Goal: Obtain resource: Download file/media

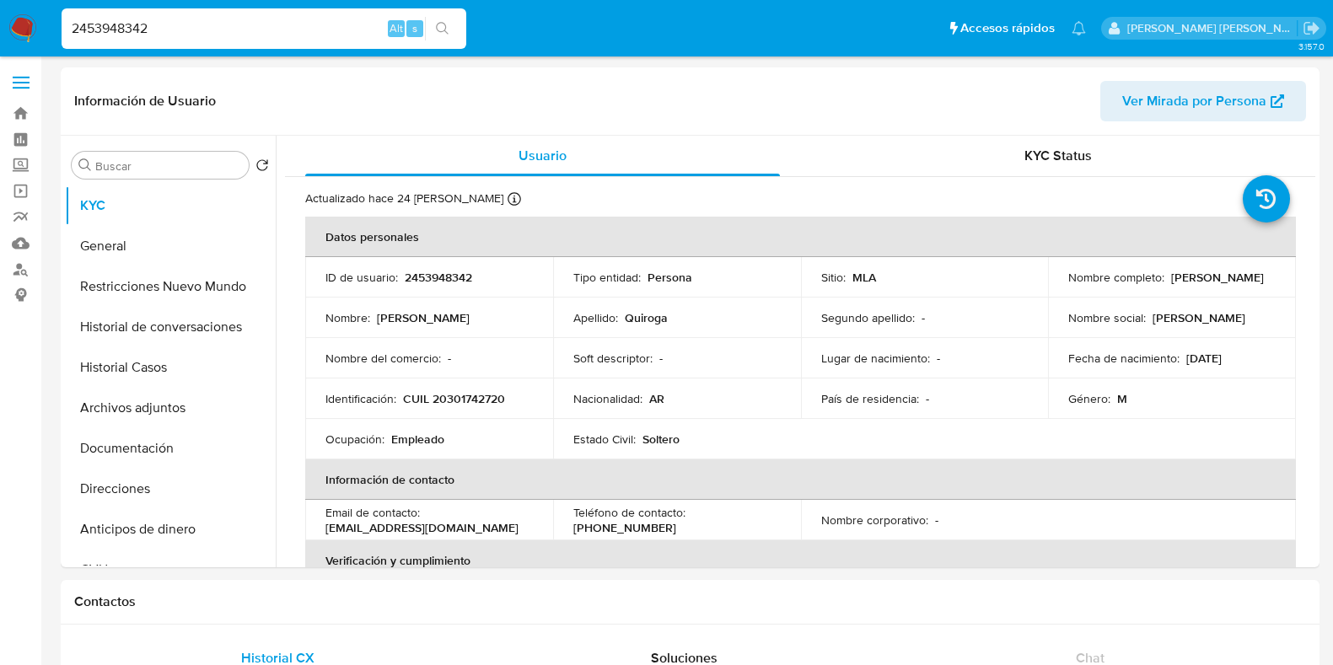
select select "10"
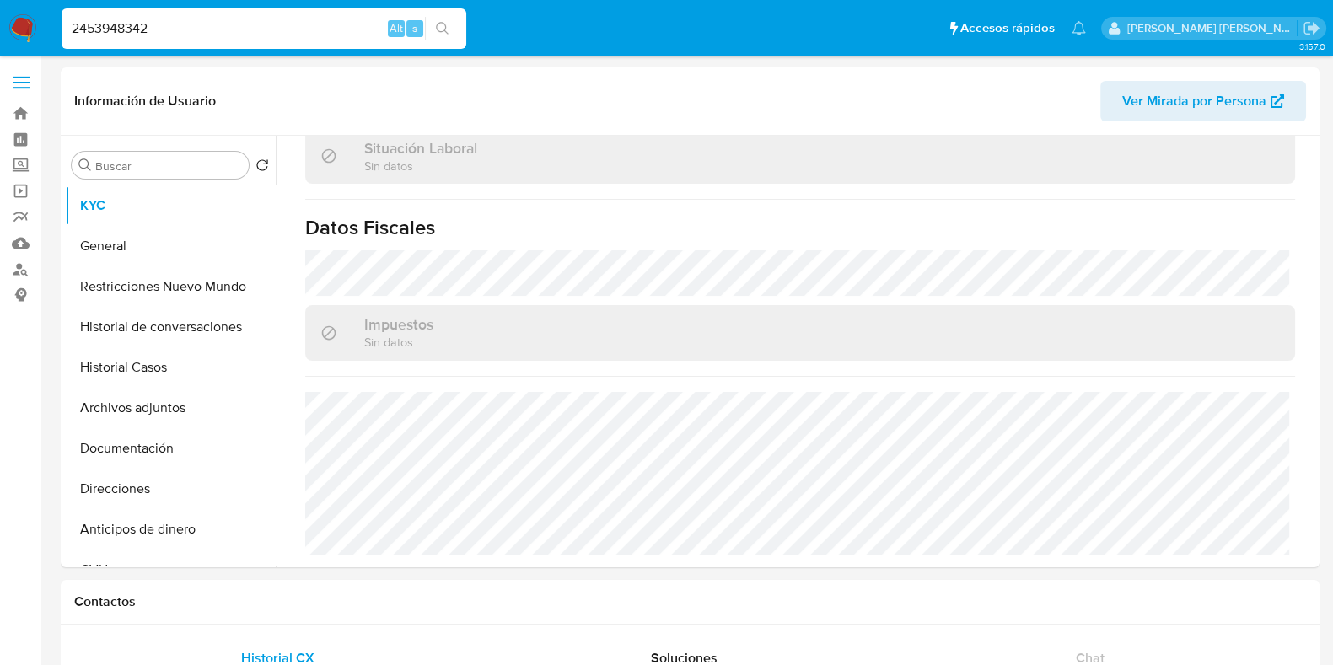
drag, startPoint x: 207, startPoint y: 33, endPoint x: 58, endPoint y: 40, distance: 148.6
click at [58, 40] on li "2453948342 Alt s" at bounding box center [263, 28] width 413 height 42
paste input "8214543"
type input "2482145432"
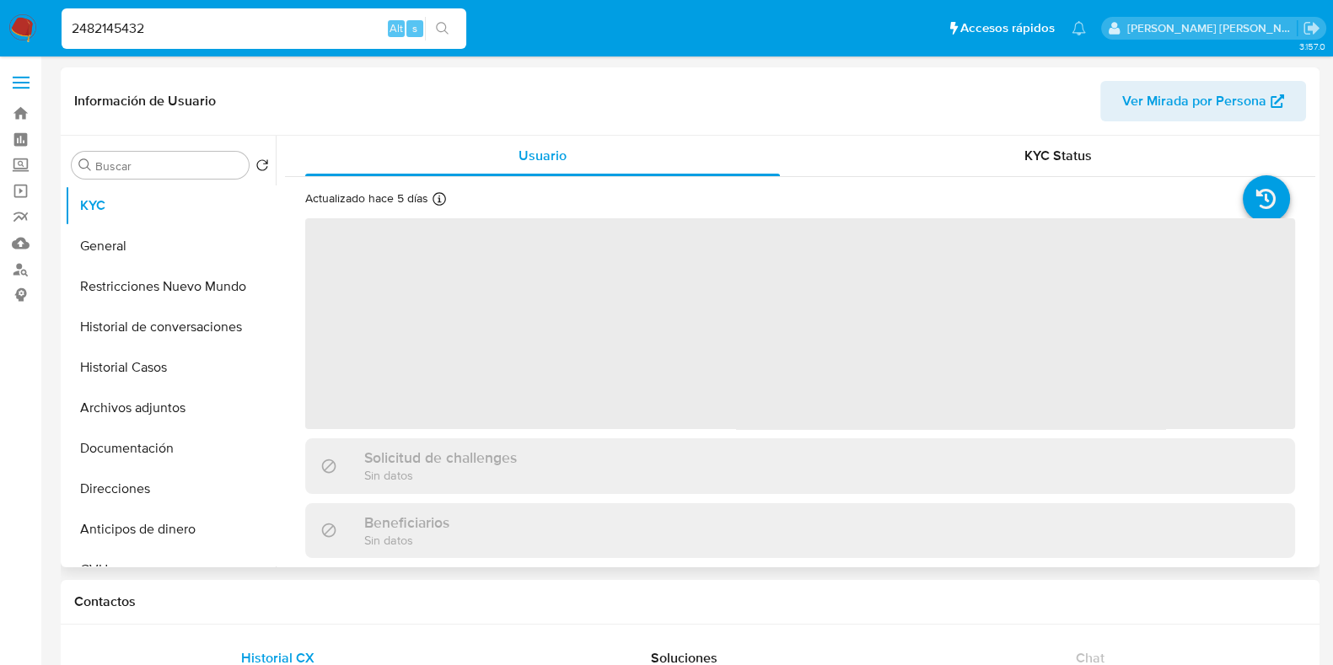
select select "10"
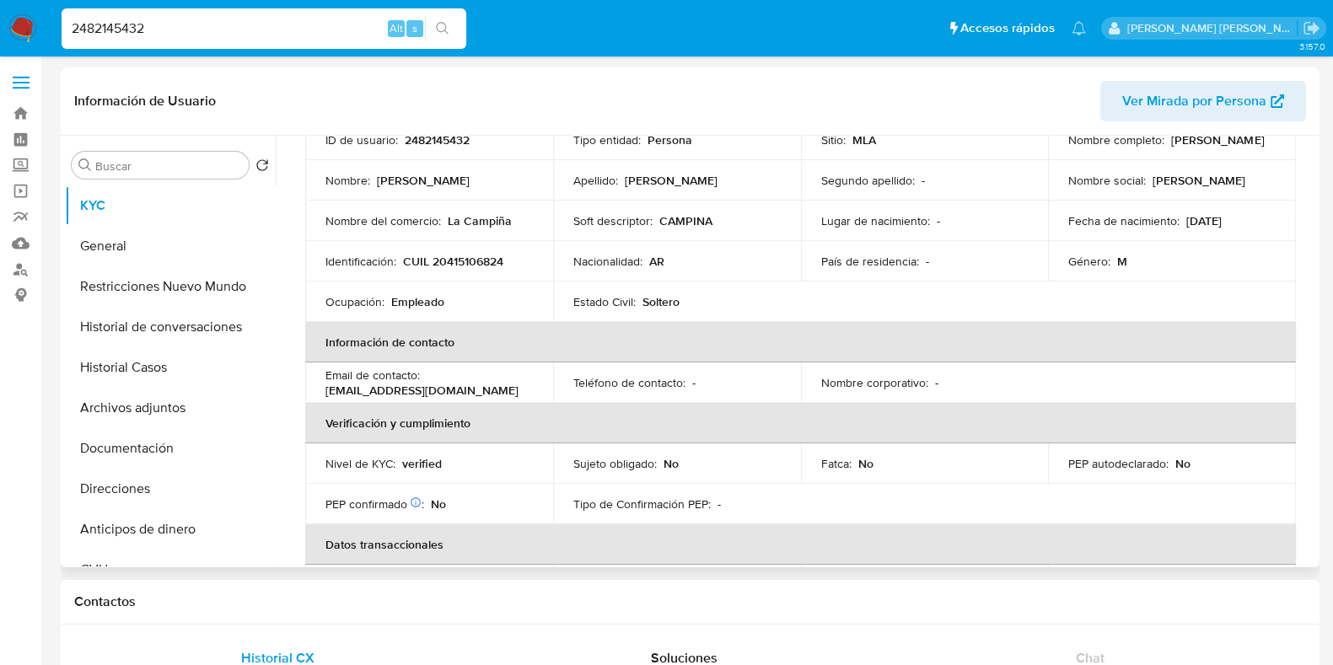
scroll to position [105, 0]
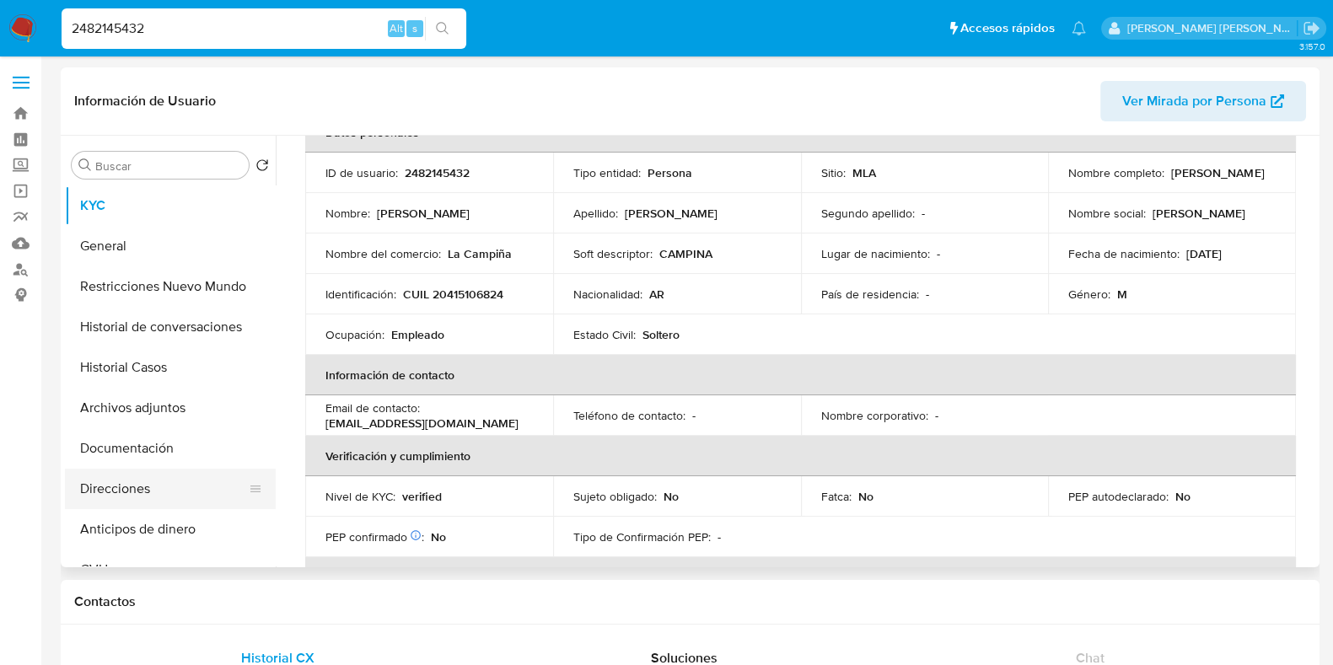
click at [143, 483] on button "Direcciones" at bounding box center [163, 489] width 197 height 40
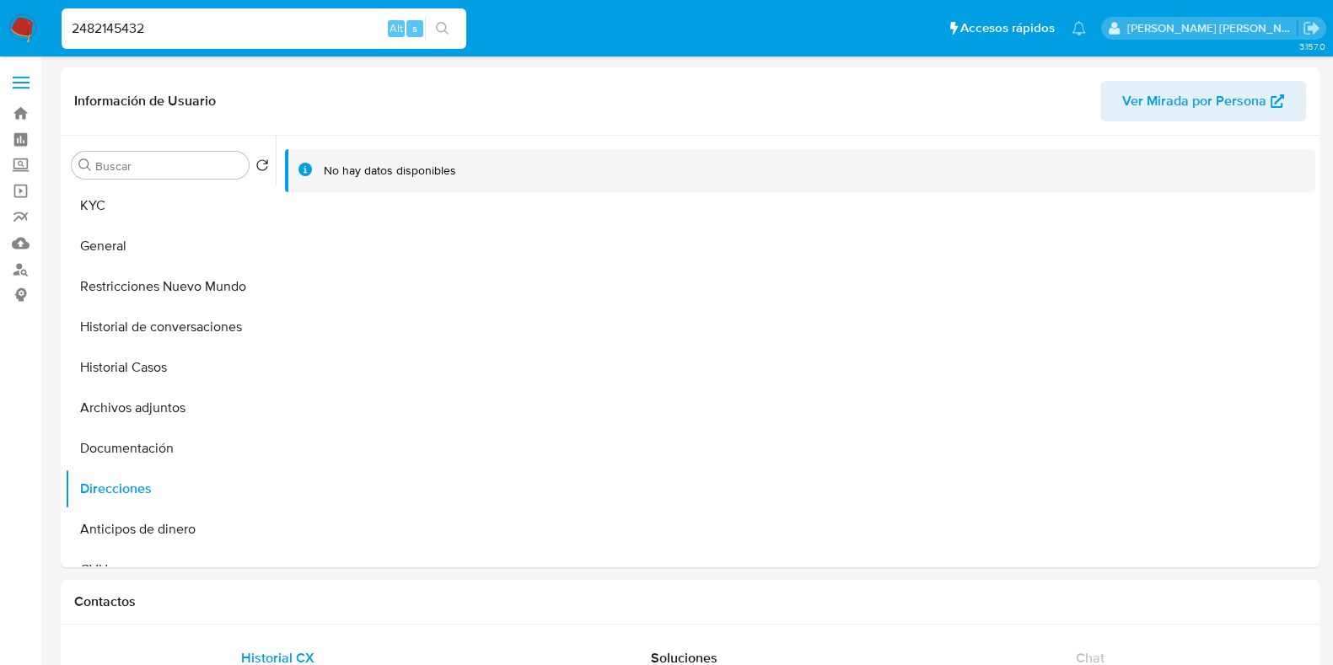
drag, startPoint x: 173, startPoint y: 27, endPoint x: 40, endPoint y: 31, distance: 133.3
click at [40, 31] on nav "Pausado Ver notificaciones 2482145432 Alt s Accesos rápidos Presiona las siguie…" at bounding box center [666, 28] width 1333 height 57
paste input "W9Ge8sZE1apyyg2gjy9S9JuF"
type input "W9Ge8sZE1apyyg2gjy9S9JuF"
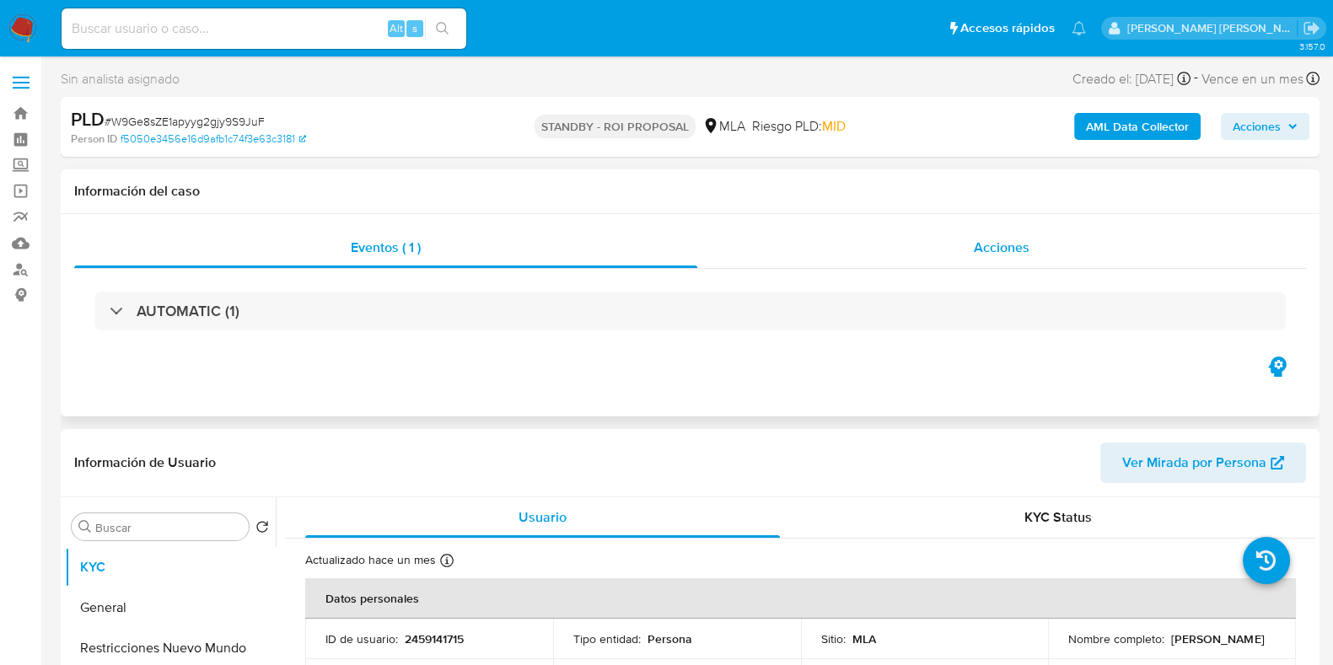
select select "10"
click at [967, 250] on div "Acciones" at bounding box center [1001, 248] width 609 height 40
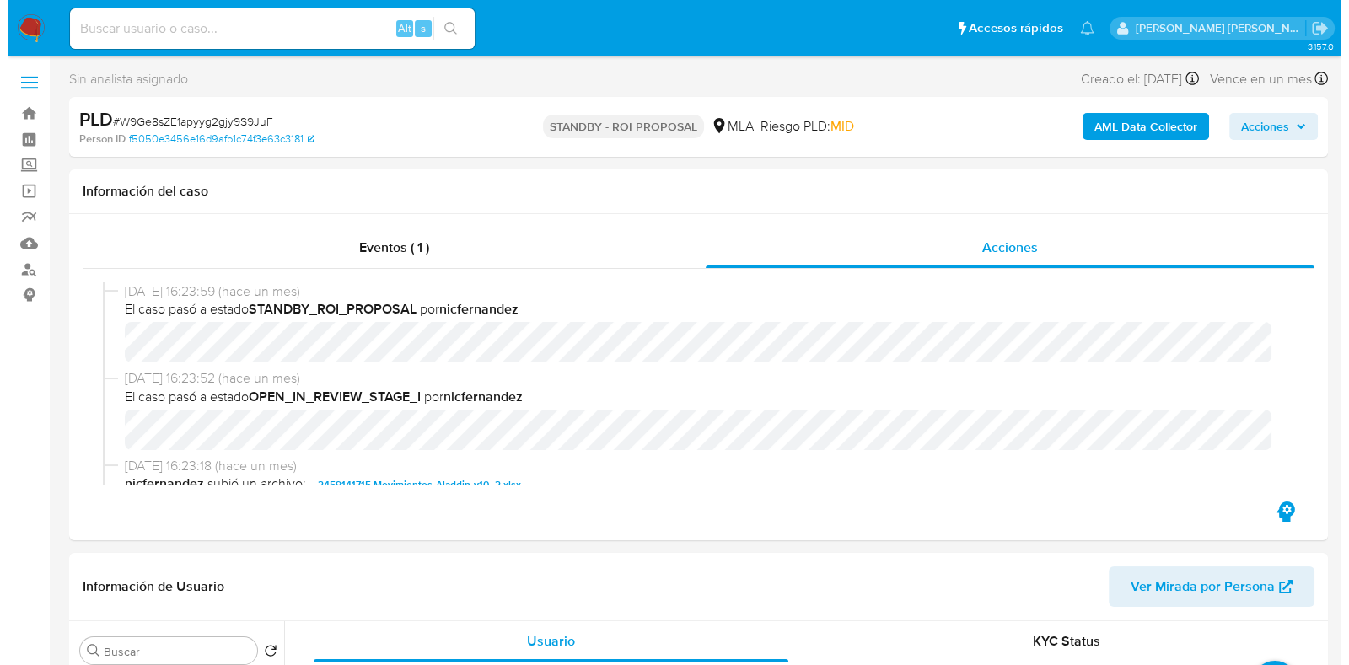
scroll to position [105, 0]
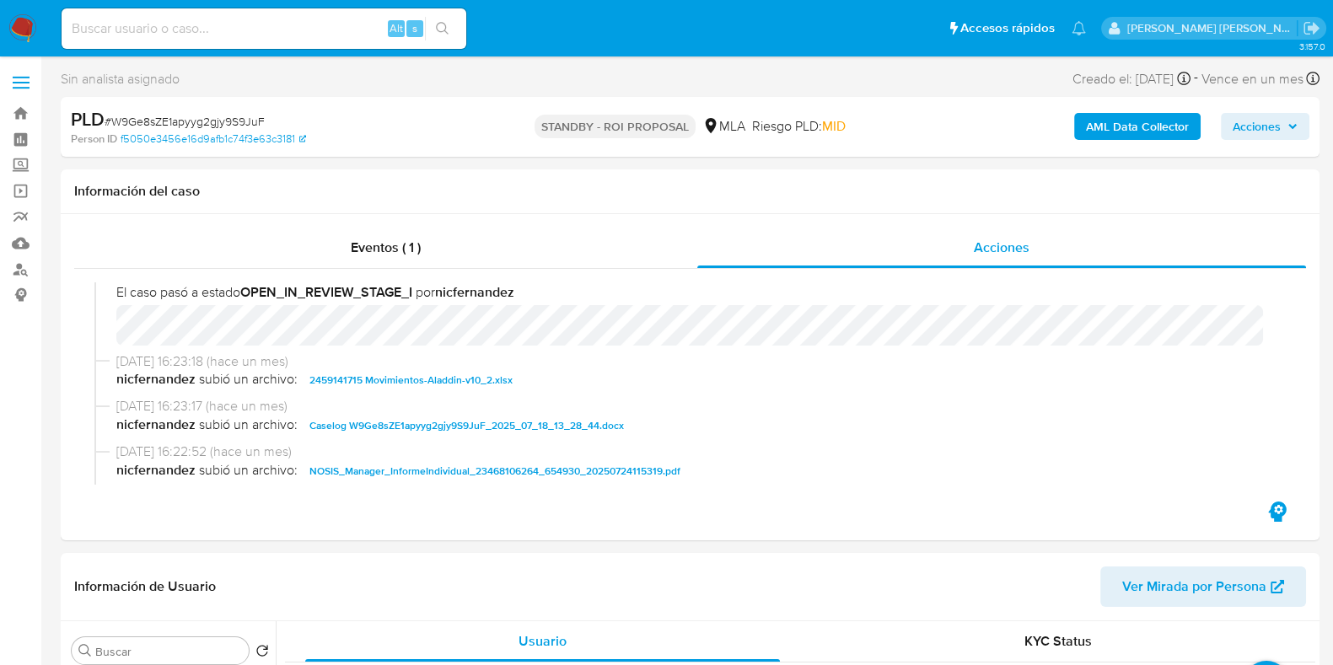
click at [433, 426] on span "Caselog W9Ge8sZE1apyyg2gjy9S9JuF_2025_07_18_13_28_44.docx" at bounding box center [467, 426] width 315 height 20
click at [217, 27] on input at bounding box center [264, 29] width 405 height 22
paste input "1997870080"
type input "1997870080"
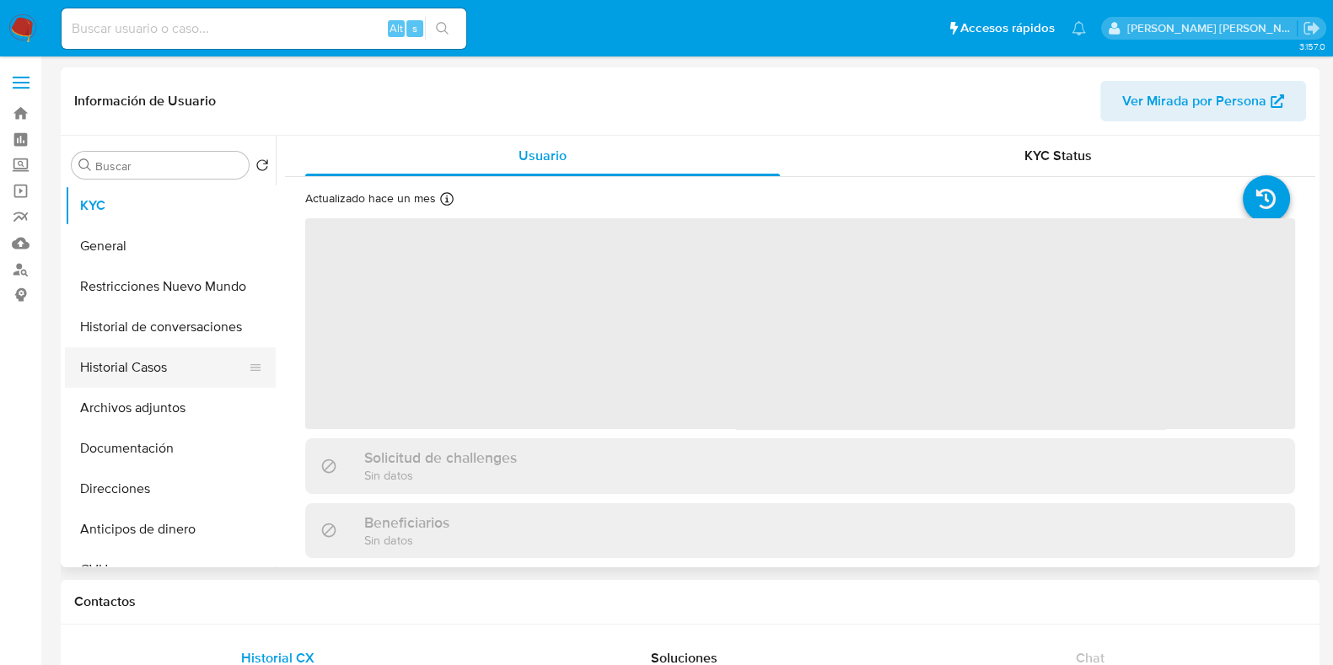
click at [104, 357] on button "Historial Casos" at bounding box center [163, 367] width 197 height 40
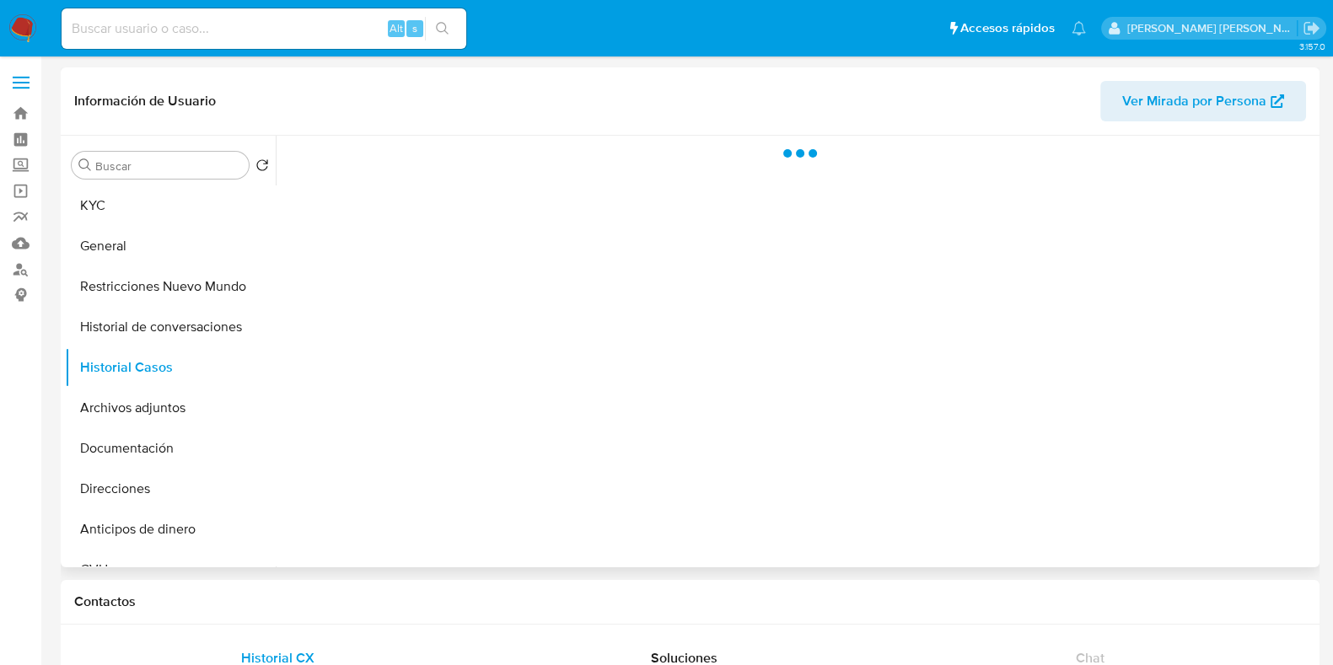
select select "10"
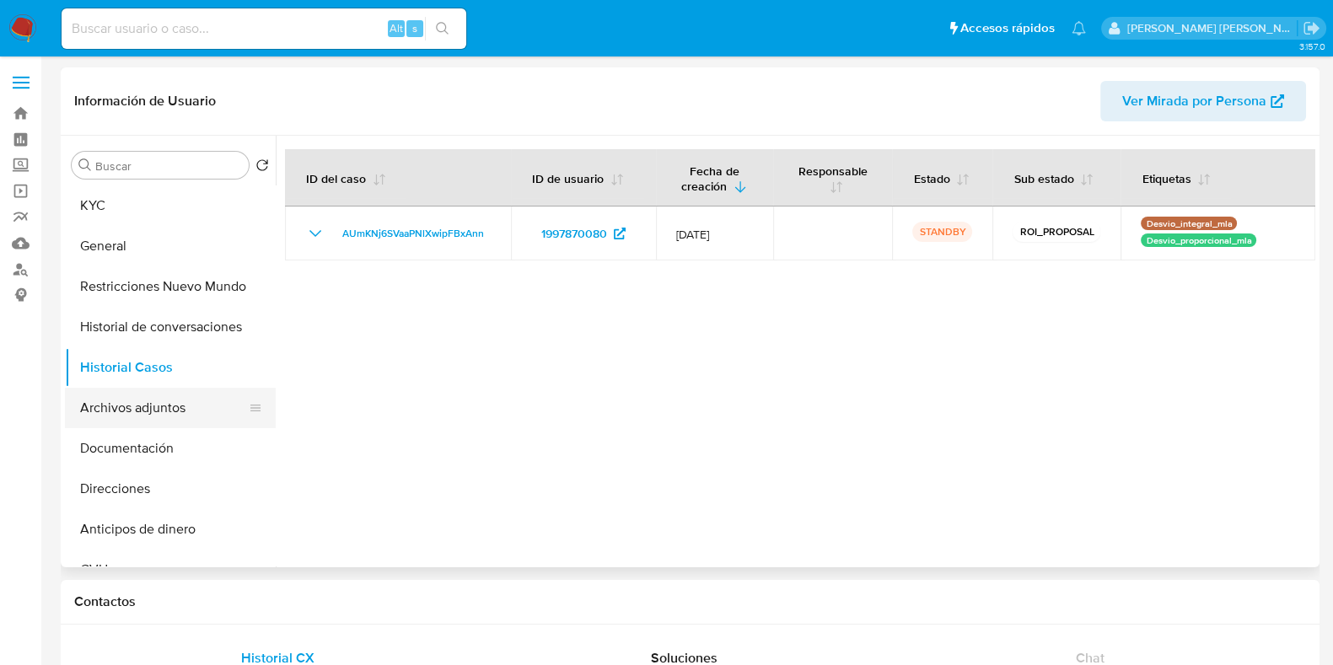
click at [184, 423] on button "Archivos adjuntos" at bounding box center [163, 408] width 197 height 40
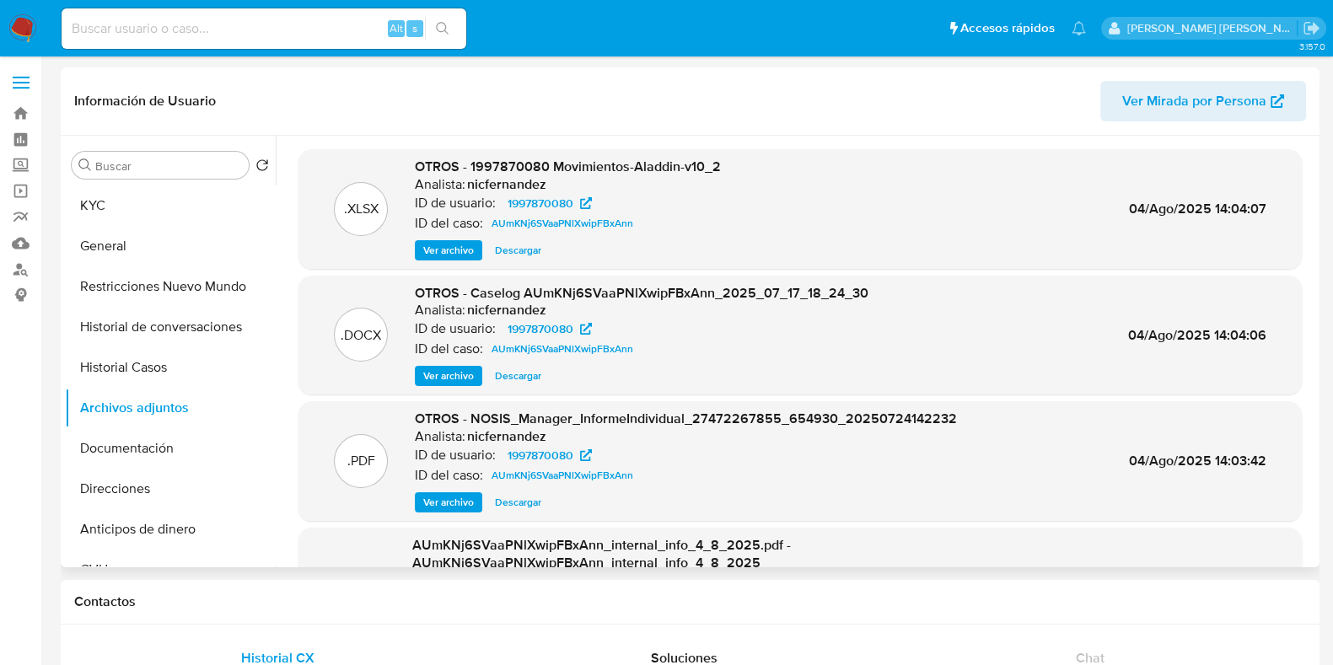
click at [499, 373] on span "Descargar" at bounding box center [518, 376] width 46 height 17
click at [218, 29] on input at bounding box center [264, 29] width 405 height 22
paste input "2227412703"
type input "2227412703"
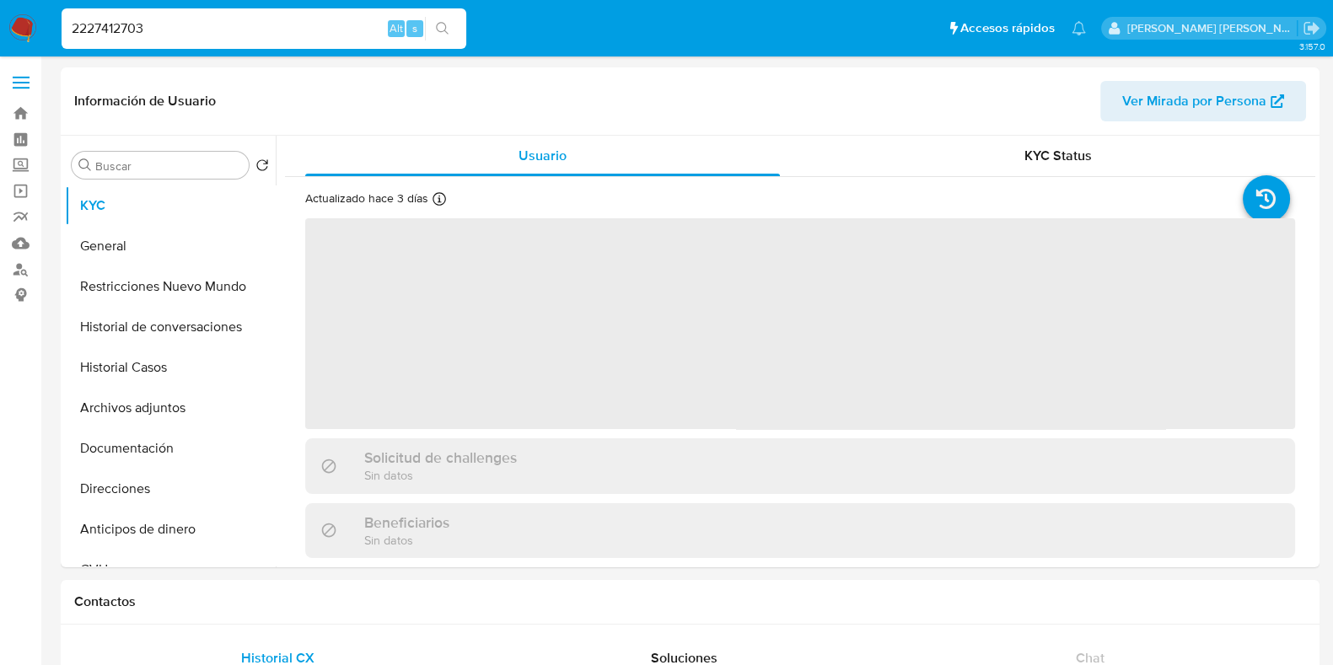
select select "10"
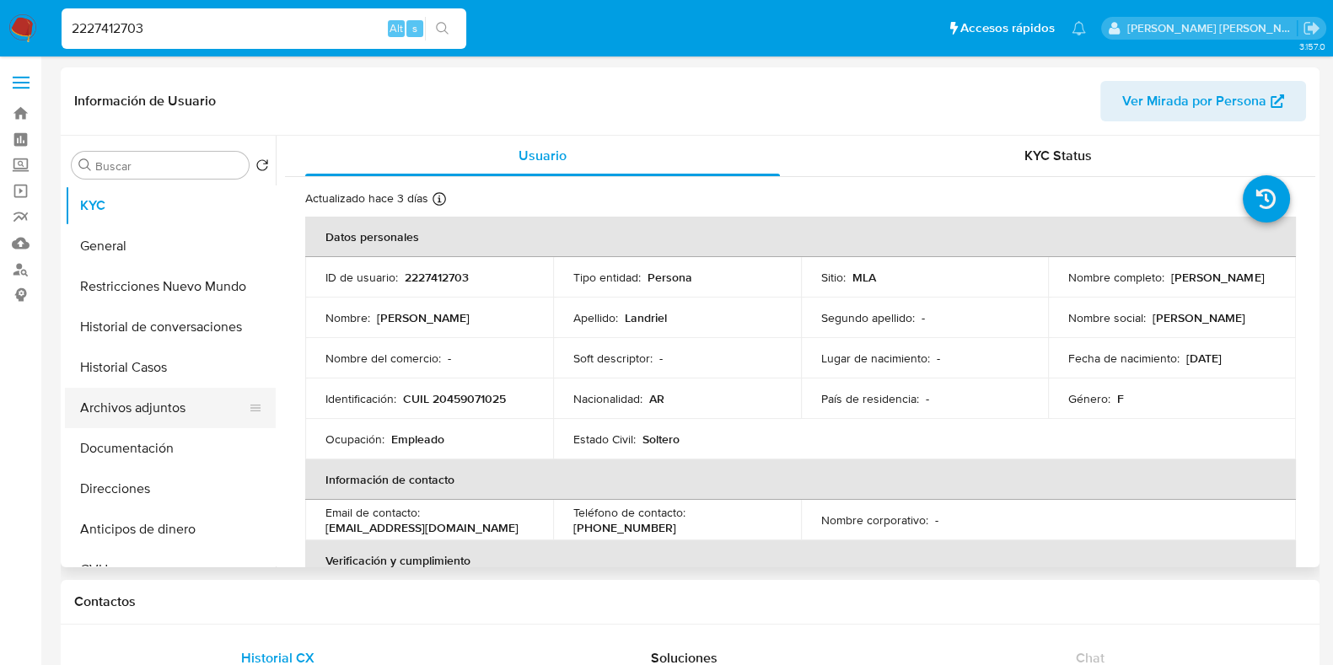
click at [181, 412] on button "Archivos adjuntos" at bounding box center [163, 408] width 197 height 40
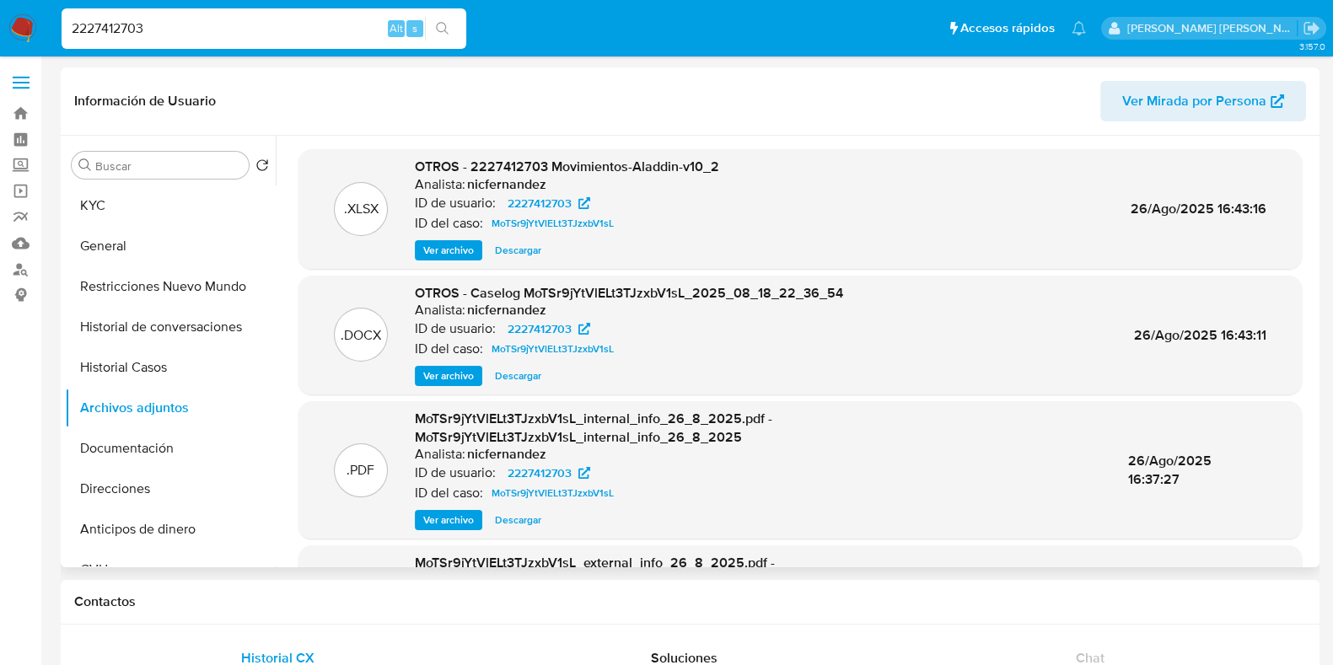
click at [506, 373] on span "Descargar" at bounding box center [518, 376] width 46 height 17
drag, startPoint x: 240, startPoint y: 28, endPoint x: 30, endPoint y: 28, distance: 210.0
click at [30, 28] on nav "Pausado Ver notificaciones 2227412703 Alt s Accesos rápidos Presiona las siguie…" at bounding box center [666, 28] width 1333 height 57
paste input "531089267"
type input "2531089267"
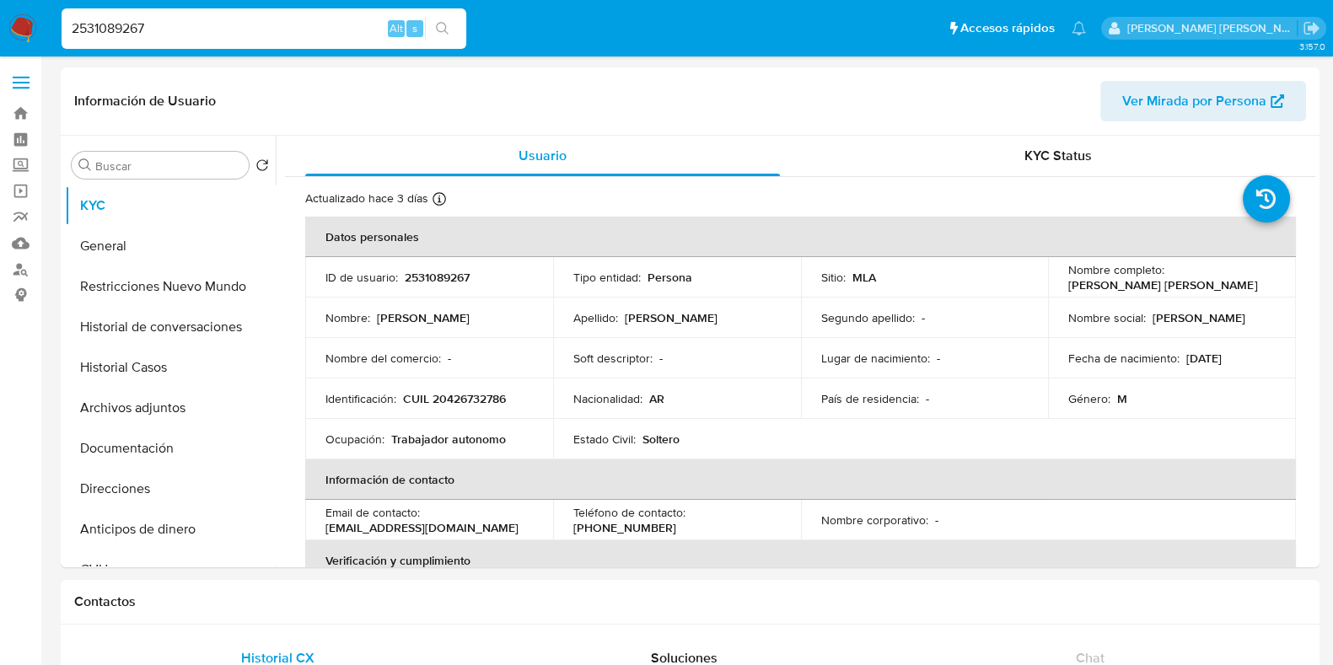
select select "10"
click at [133, 395] on button "Archivos adjuntos" at bounding box center [163, 408] width 197 height 40
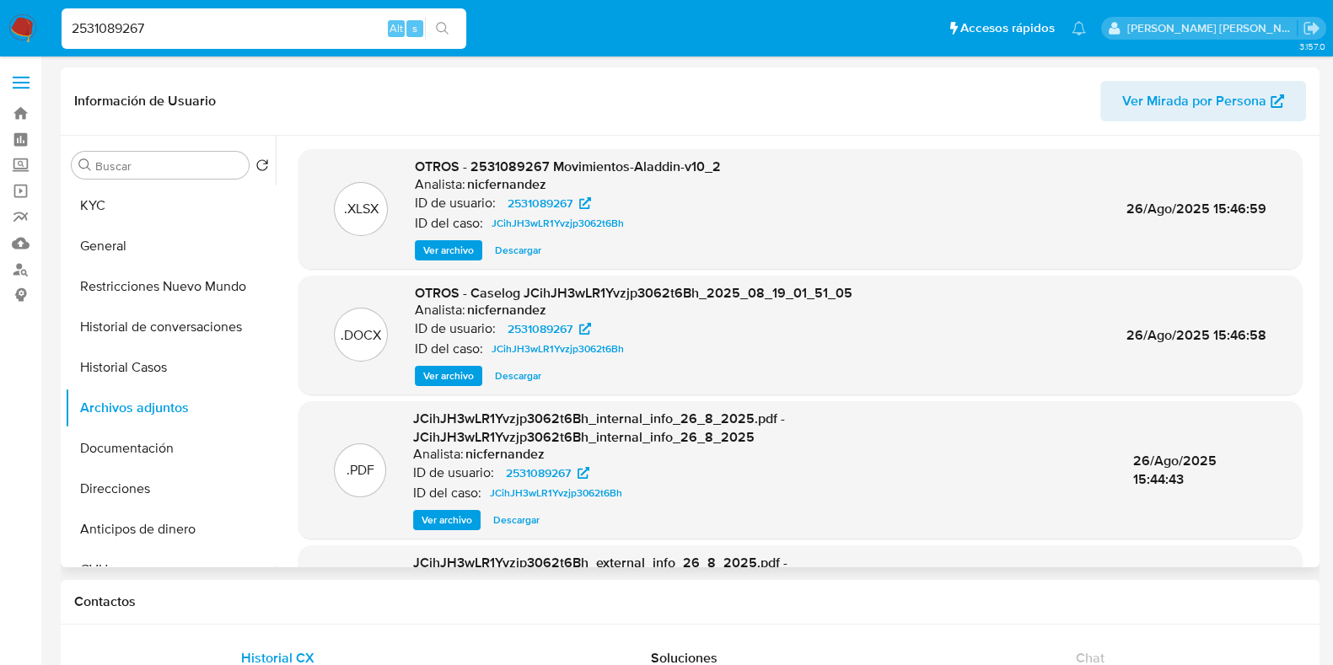
click at [512, 383] on span "Descargar" at bounding box center [518, 376] width 46 height 17
drag, startPoint x: 239, startPoint y: 31, endPoint x: 35, endPoint y: 30, distance: 204.1
click at [35, 30] on nav "Pausado Ver notificaciones 2531089267 Alt s Accesos rápidos Presiona las siguie…" at bounding box center [666, 28] width 1333 height 57
paste input "475168070"
type input "2475168070"
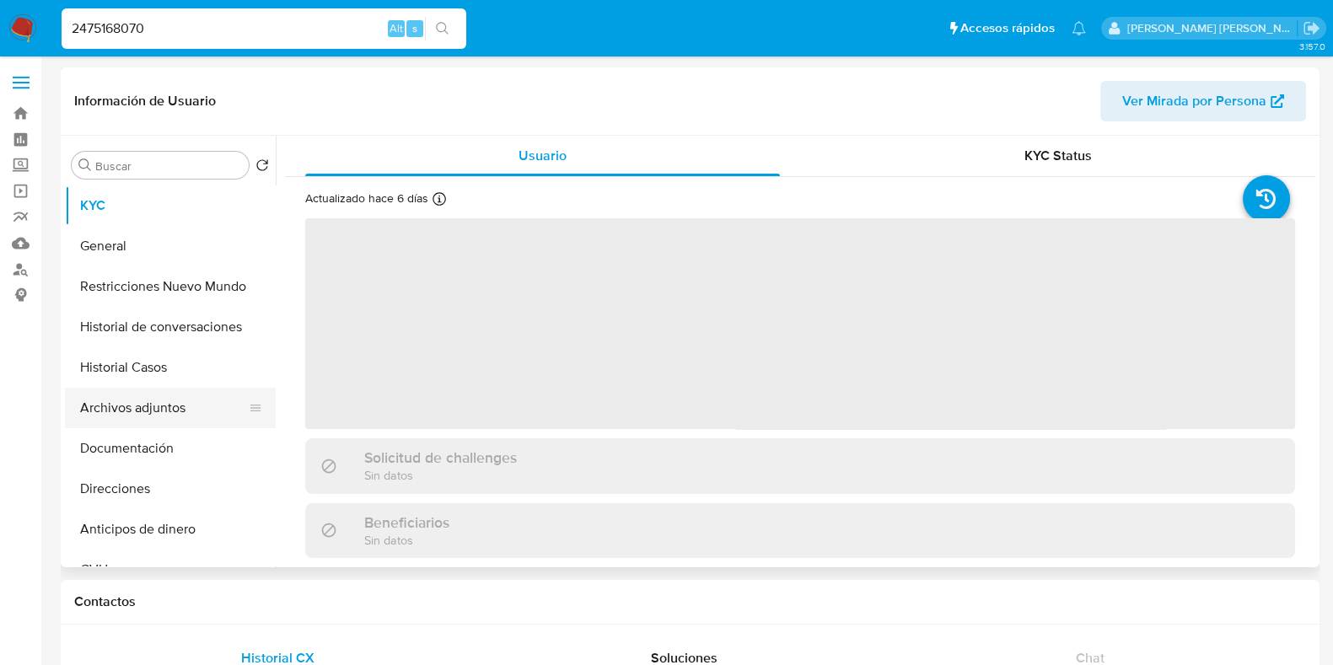
click at [204, 412] on button "Archivos adjuntos" at bounding box center [163, 408] width 197 height 40
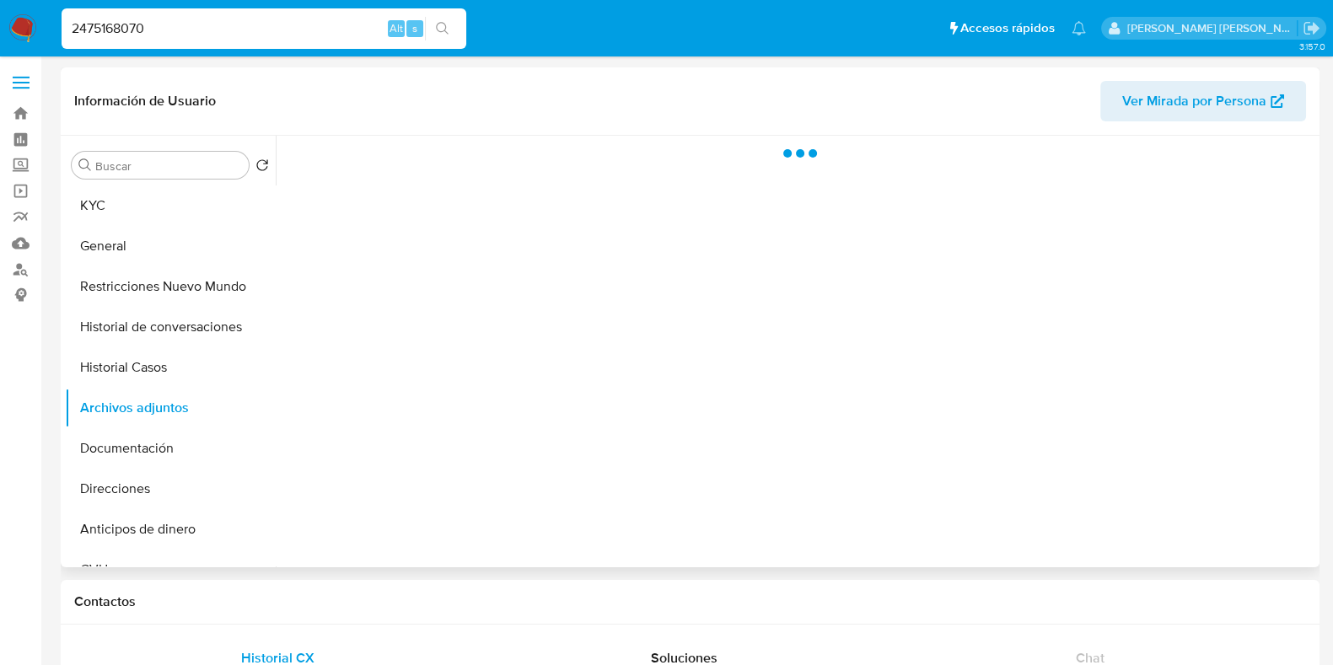
select select "10"
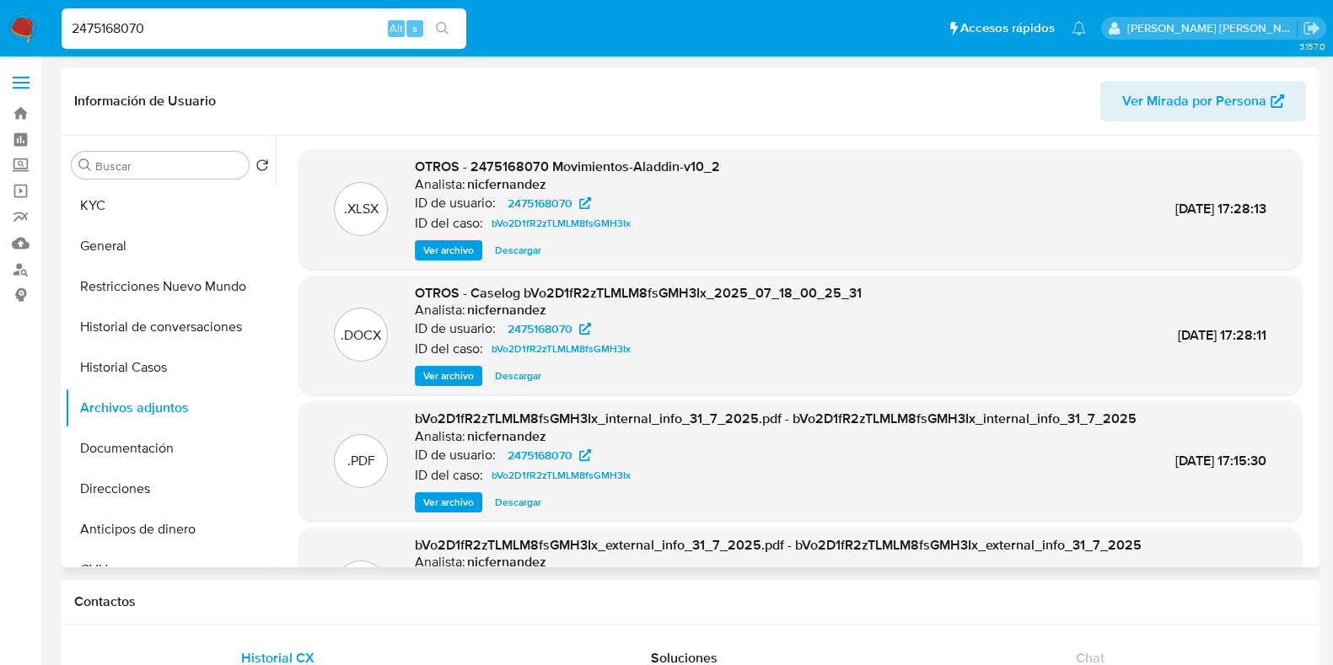
click at [440, 369] on span "Ver archivo" at bounding box center [448, 376] width 51 height 17
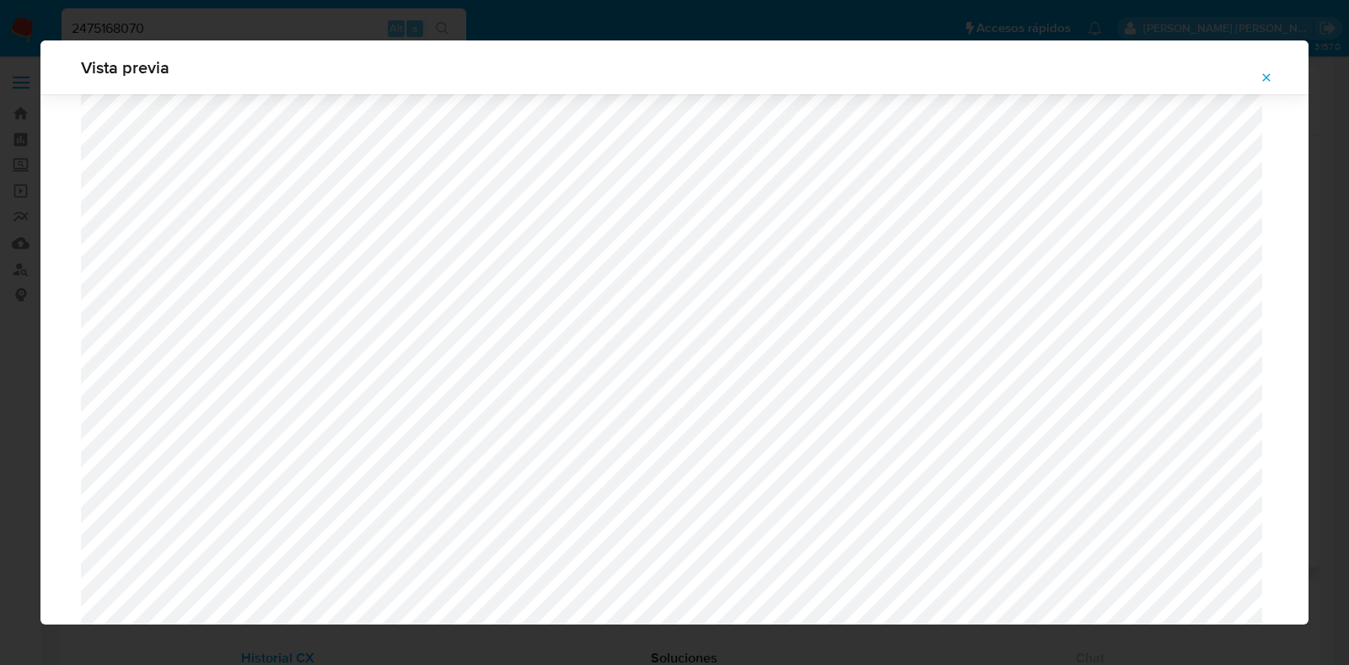
scroll to position [599, 0]
click at [1265, 74] on icon "Attachment preview" at bounding box center [1267, 77] width 8 height 8
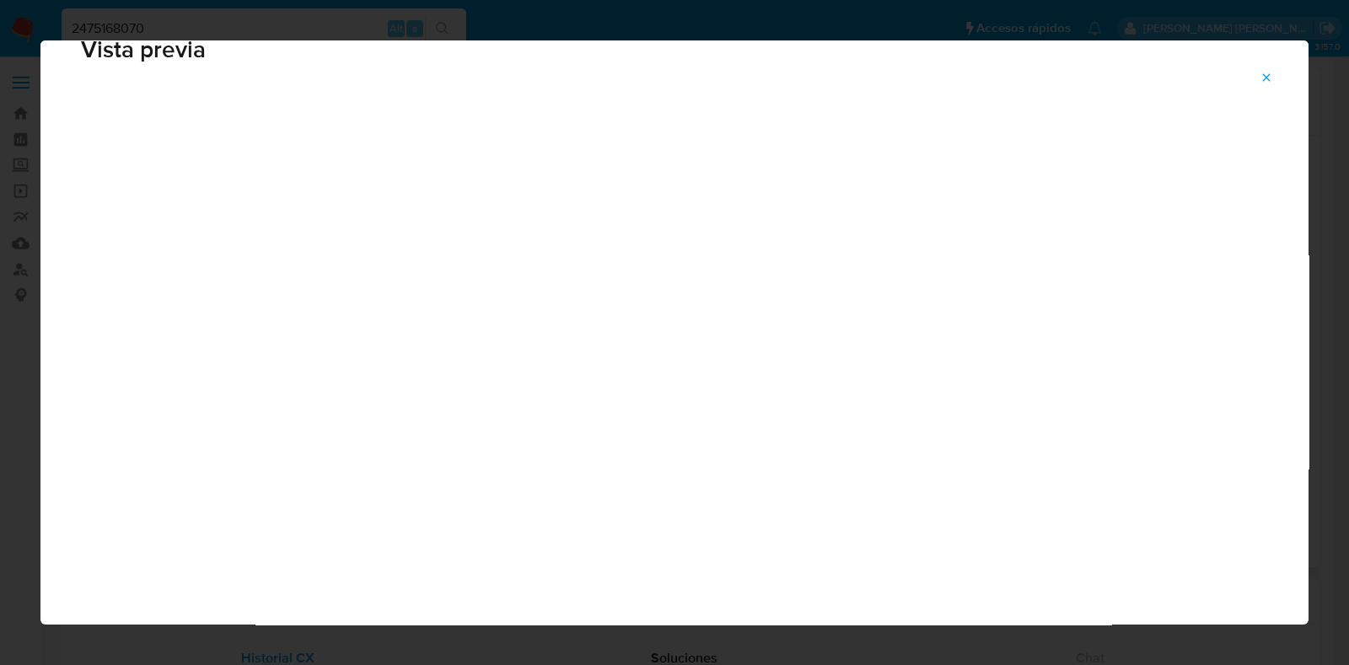
scroll to position [42, 0]
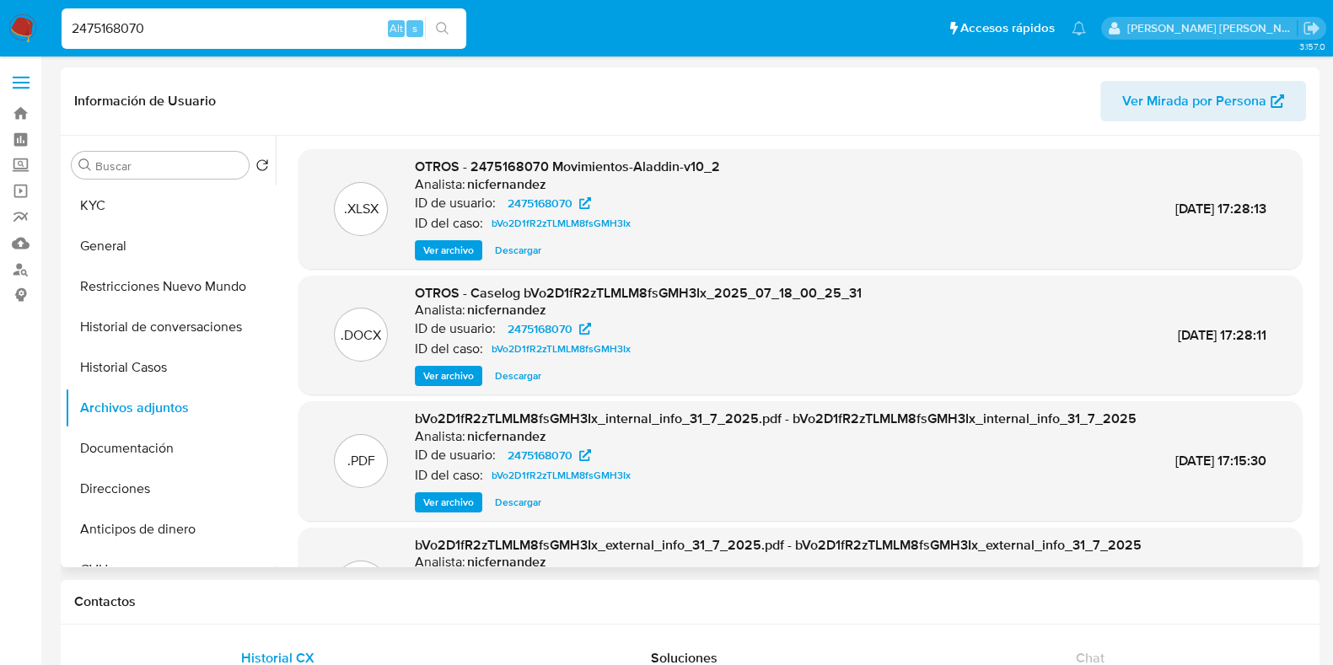
click at [536, 377] on span "Descargar" at bounding box center [518, 376] width 46 height 17
drag, startPoint x: 152, startPoint y: 31, endPoint x: 71, endPoint y: 42, distance: 81.7
click at [71, 42] on div "2475168070 Alt s" at bounding box center [264, 28] width 405 height 40
paste input "1516163184"
type input "1516163184"
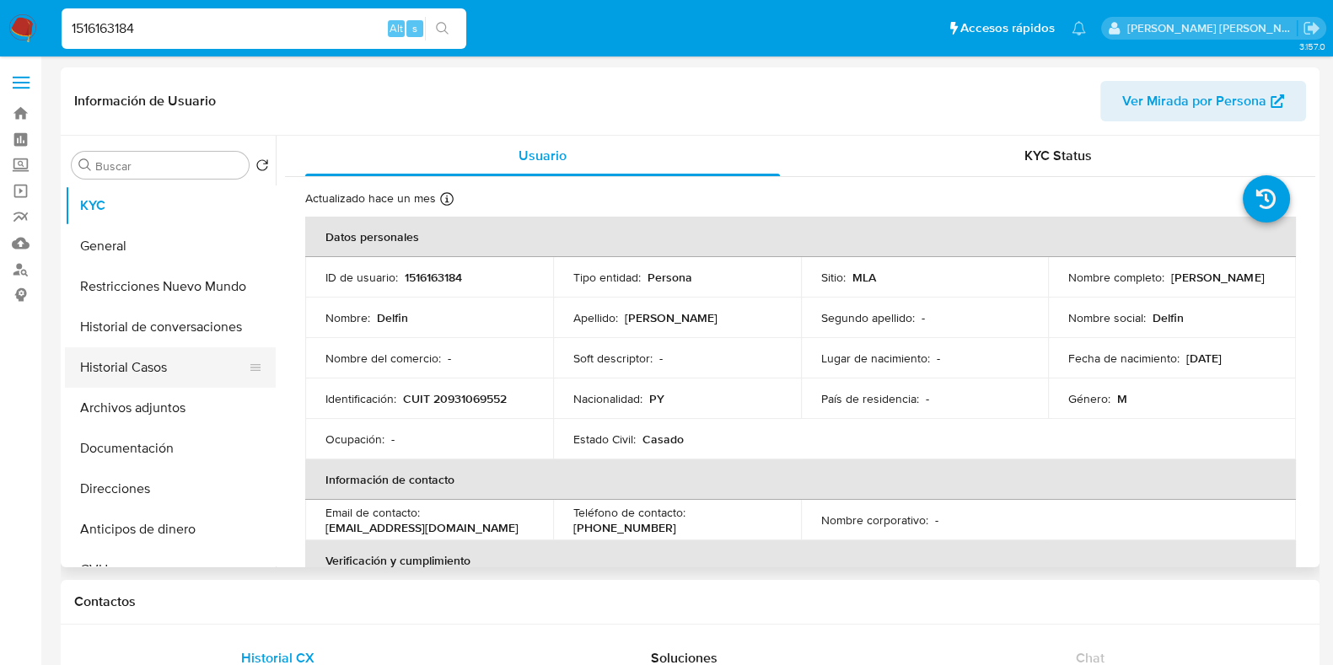
select select "10"
click at [171, 358] on button "Historial Casos" at bounding box center [163, 367] width 197 height 40
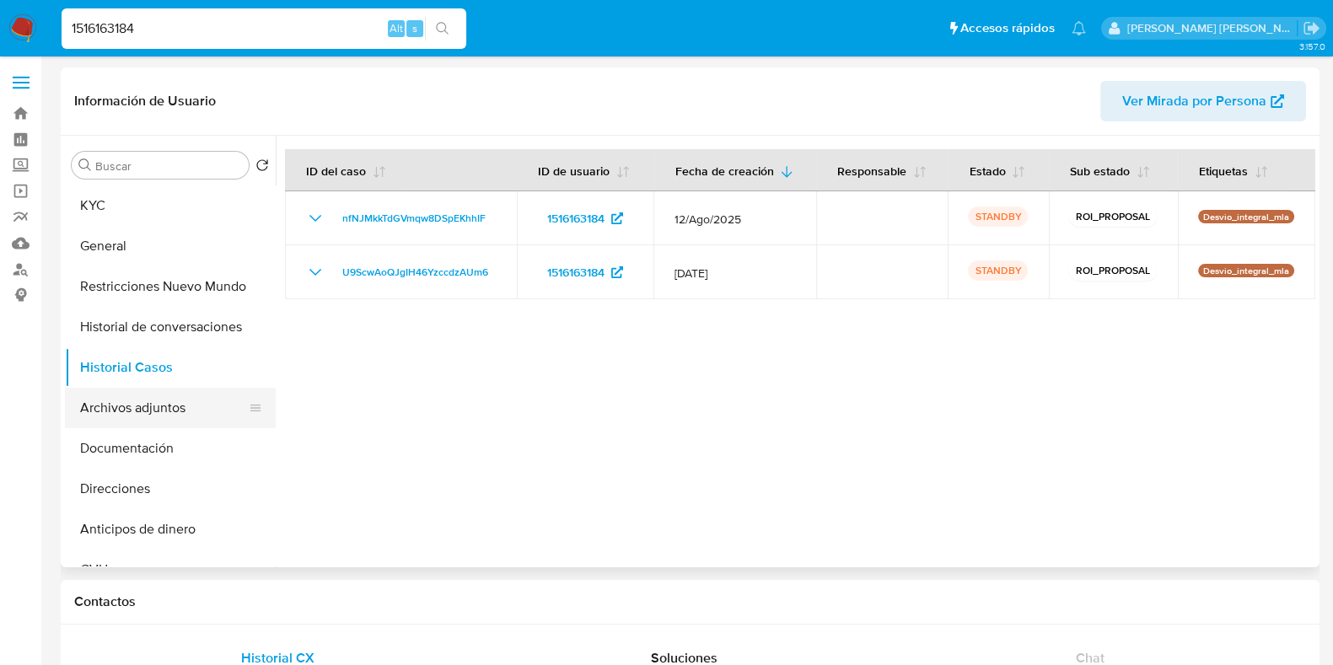
click at [200, 404] on button "Archivos adjuntos" at bounding box center [163, 408] width 197 height 40
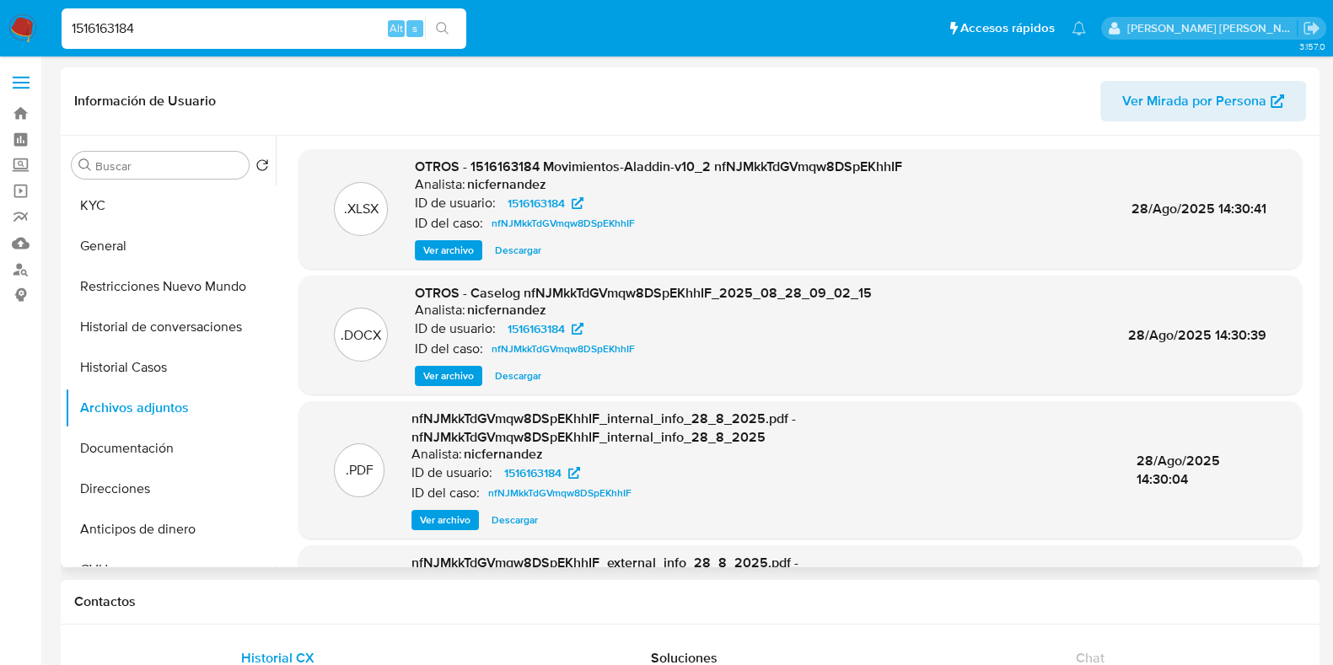
click at [506, 368] on span "Descargar" at bounding box center [518, 376] width 46 height 17
drag, startPoint x: 229, startPoint y: 34, endPoint x: 21, endPoint y: 23, distance: 208.6
click at [21, 23] on nav "Pausado Ver notificaciones 1516163184 Alt s Accesos rápidos Presiona las siguie…" at bounding box center [666, 28] width 1333 height 57
paste input "2488634348"
type input "2488634348"
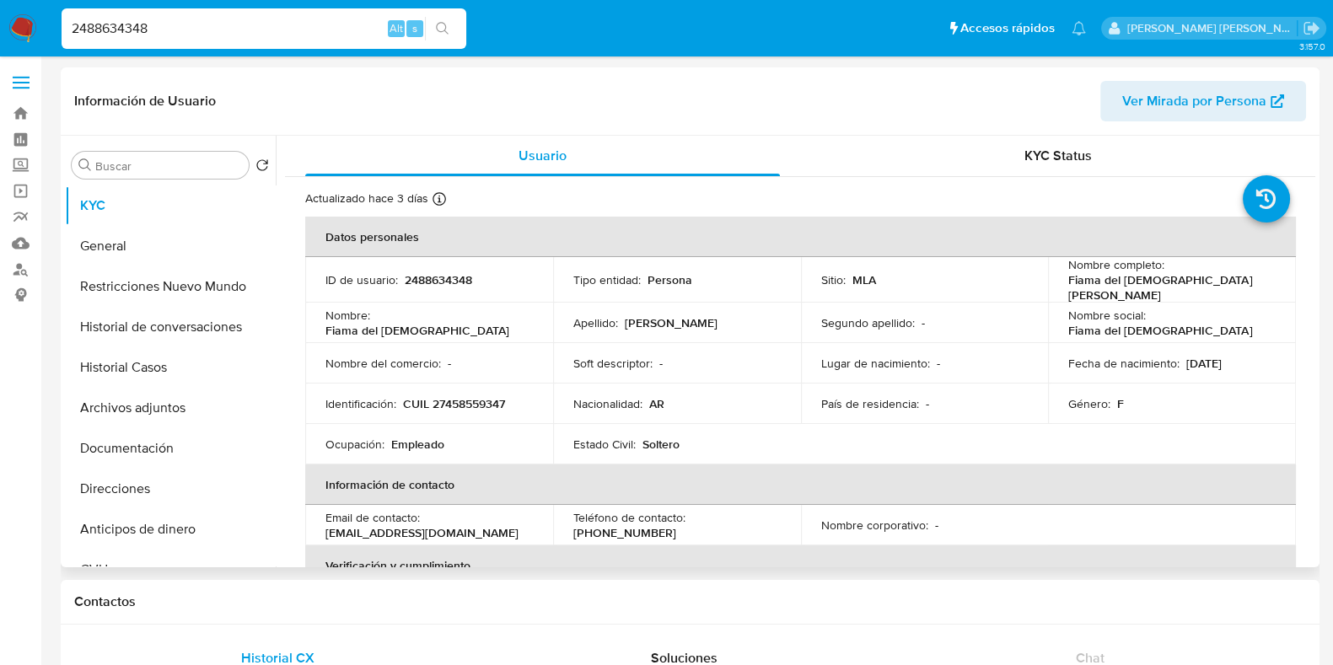
select select "10"
click at [159, 411] on button "Archivos adjuntos" at bounding box center [163, 408] width 197 height 40
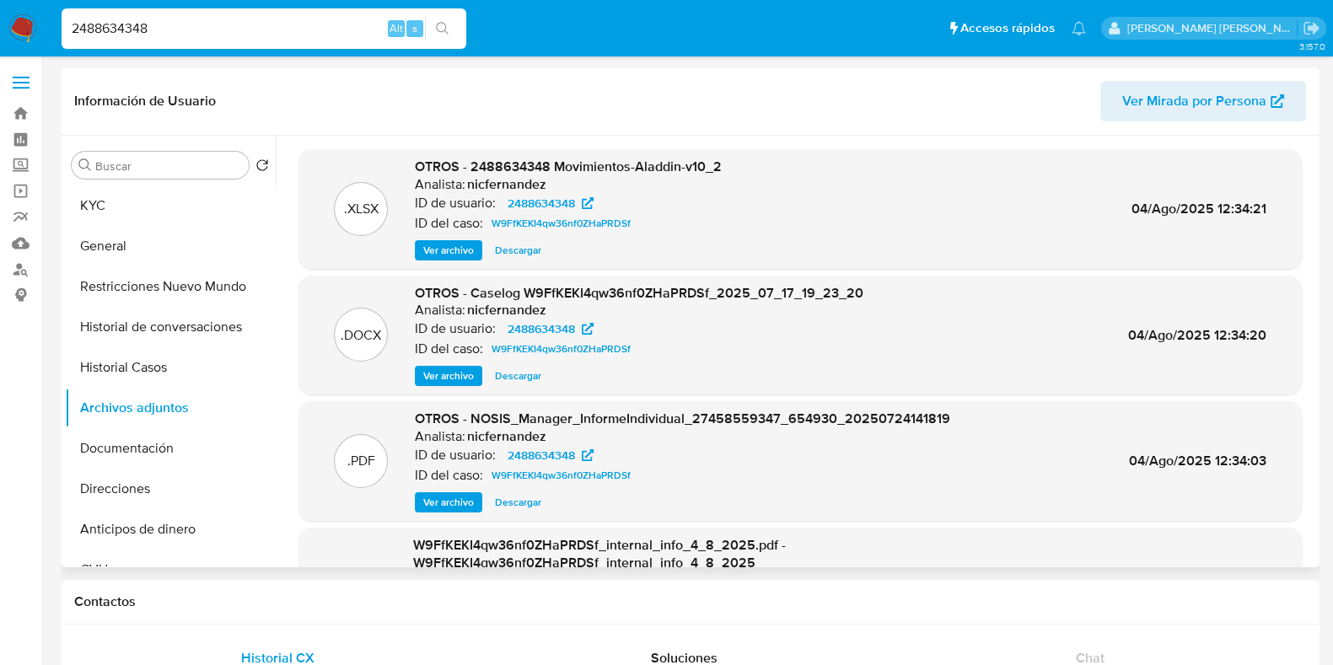
click at [509, 369] on span "Descargar" at bounding box center [518, 376] width 46 height 17
drag, startPoint x: 172, startPoint y: 30, endPoint x: 57, endPoint y: 34, distance: 115.6
click at [57, 34] on li "2488634348 Alt s" at bounding box center [263, 28] width 413 height 42
paste input "446619436"
type input "446619436"
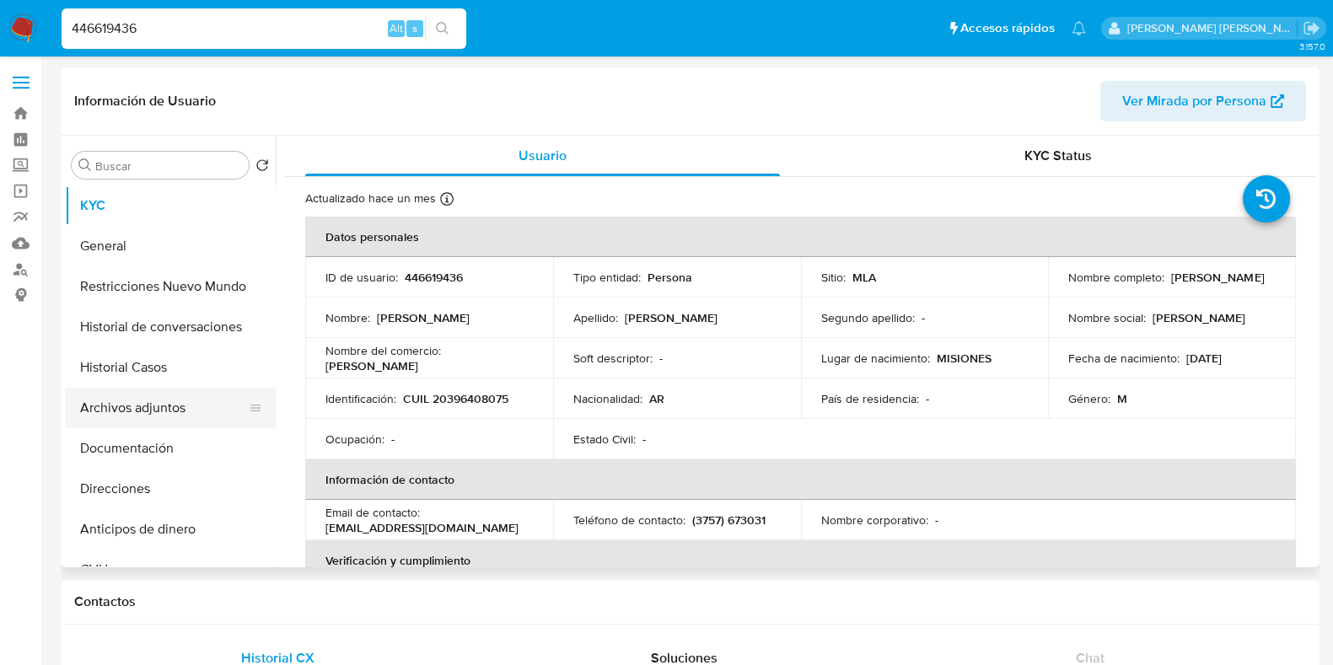
click at [156, 412] on button "Archivos adjuntos" at bounding box center [163, 408] width 197 height 40
select select "10"
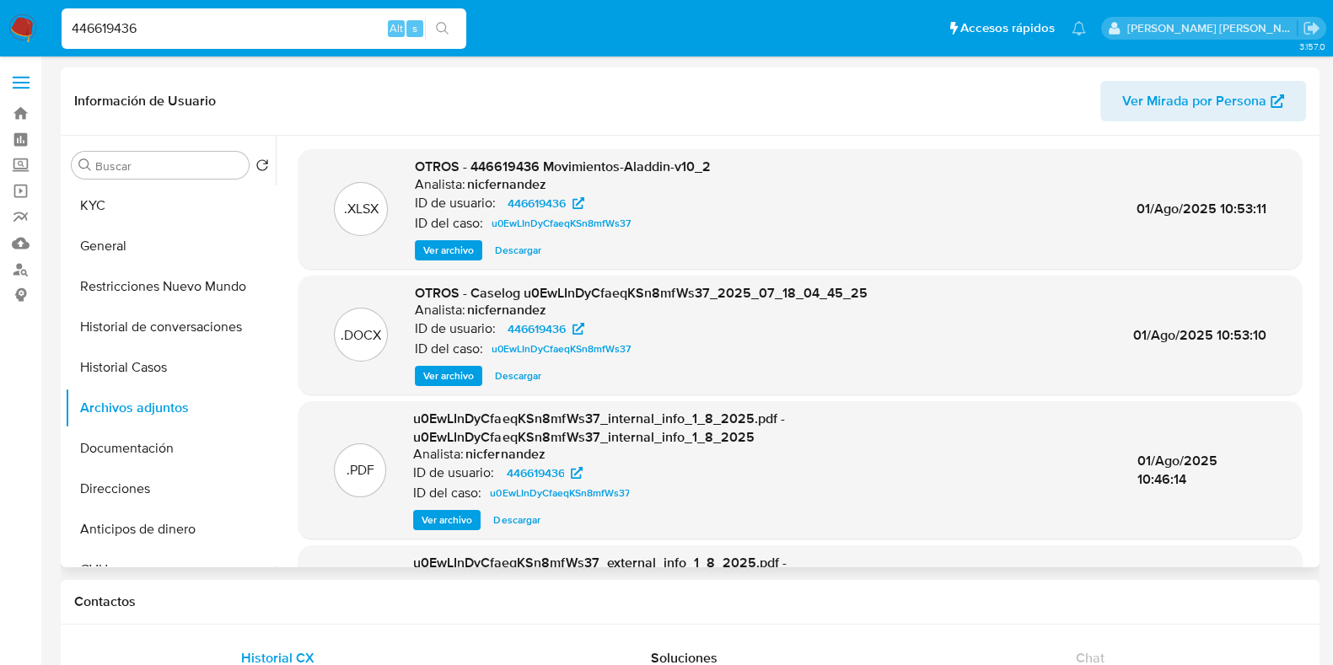
click at [506, 379] on span "Descargar" at bounding box center [518, 376] width 46 height 17
click at [138, 204] on button "KYC" at bounding box center [163, 206] width 197 height 40
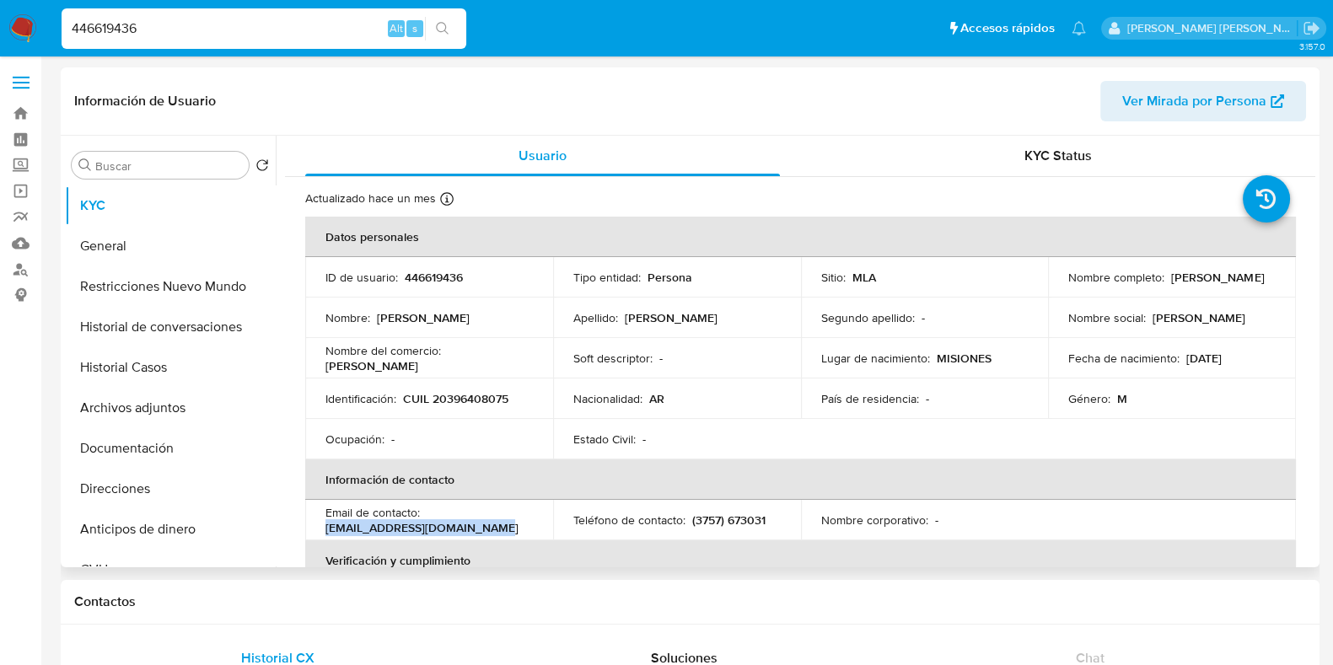
drag, startPoint x: 326, startPoint y: 533, endPoint x: 498, endPoint y: 530, distance: 172.1
click at [498, 530] on div "Email de contacto : [EMAIL_ADDRESS][DOMAIN_NAME]" at bounding box center [429, 520] width 207 height 30
copy p "[EMAIL_ADDRESS][DOMAIN_NAME]"
drag, startPoint x: 174, startPoint y: 26, endPoint x: 65, endPoint y: 31, distance: 108.9
click at [65, 31] on input "446619436" at bounding box center [264, 29] width 405 height 22
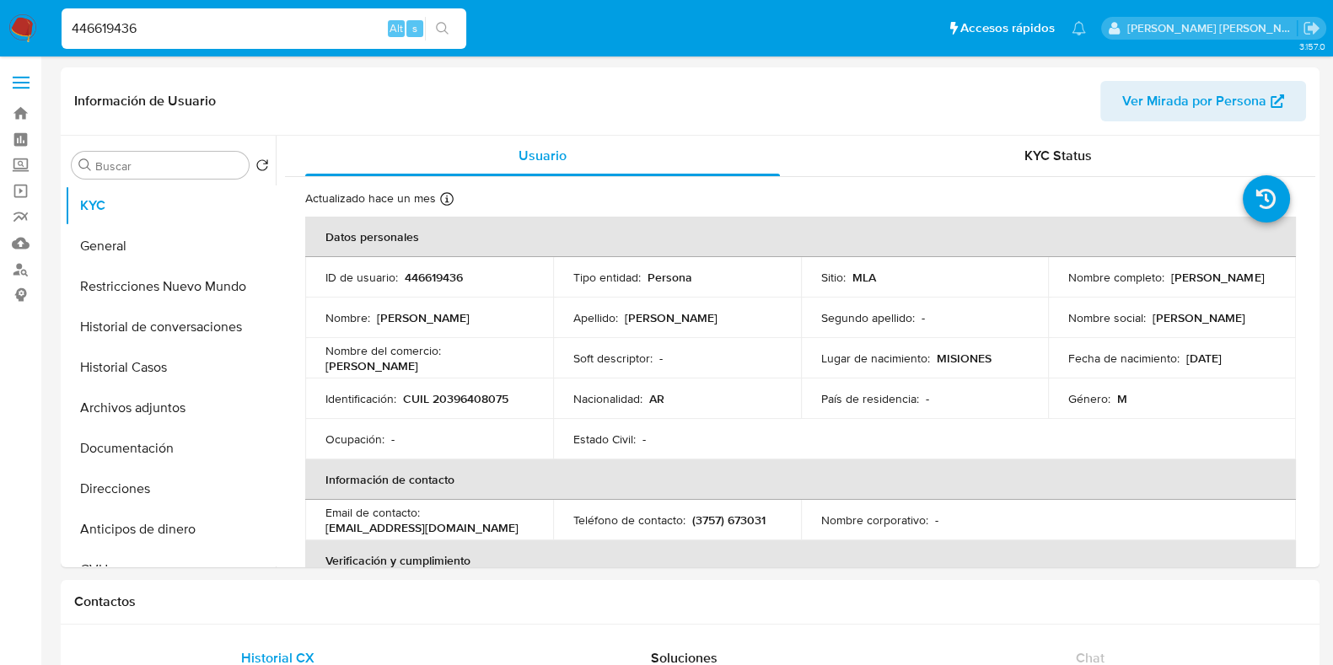
paste input "1350808268"
type input "1350808268"
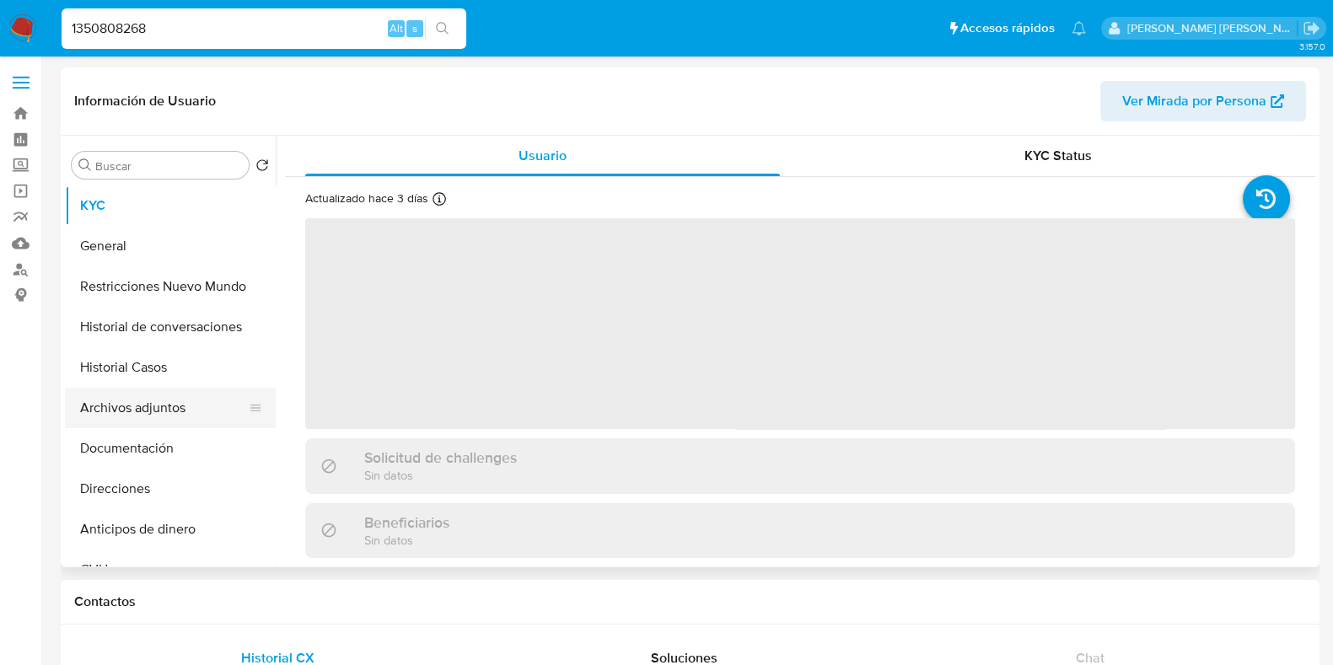
click at [177, 401] on button "Archivos adjuntos" at bounding box center [163, 408] width 197 height 40
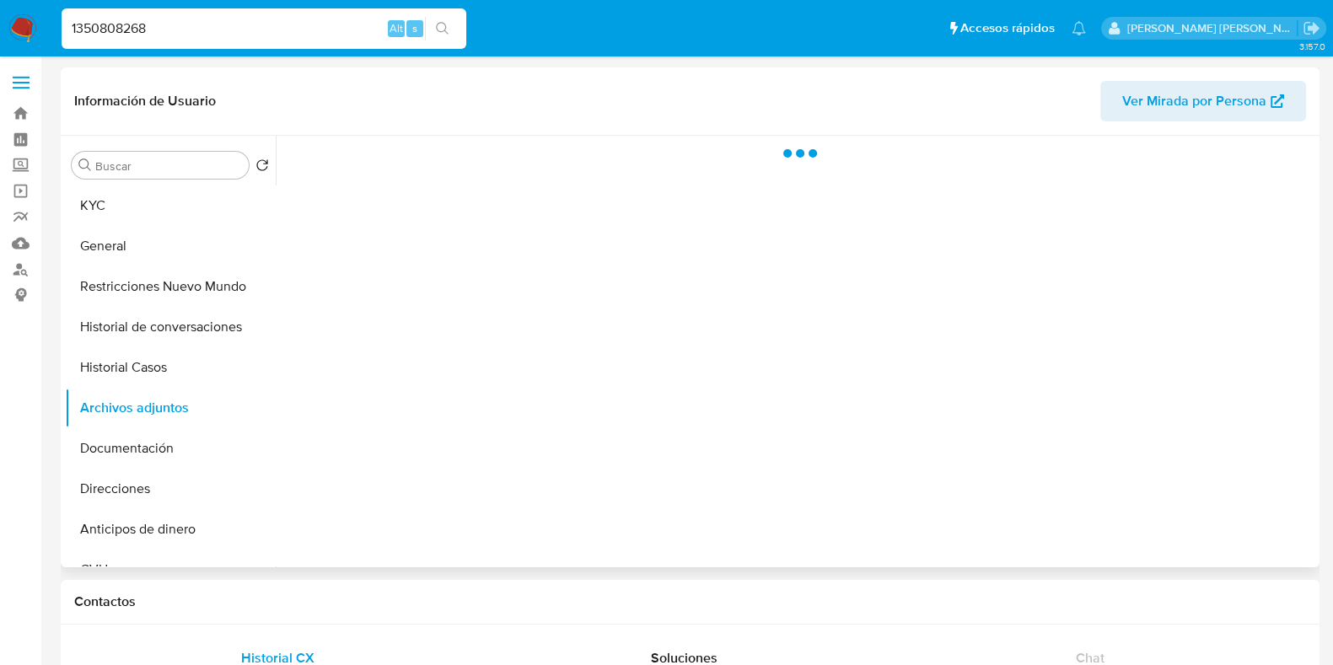
select select "10"
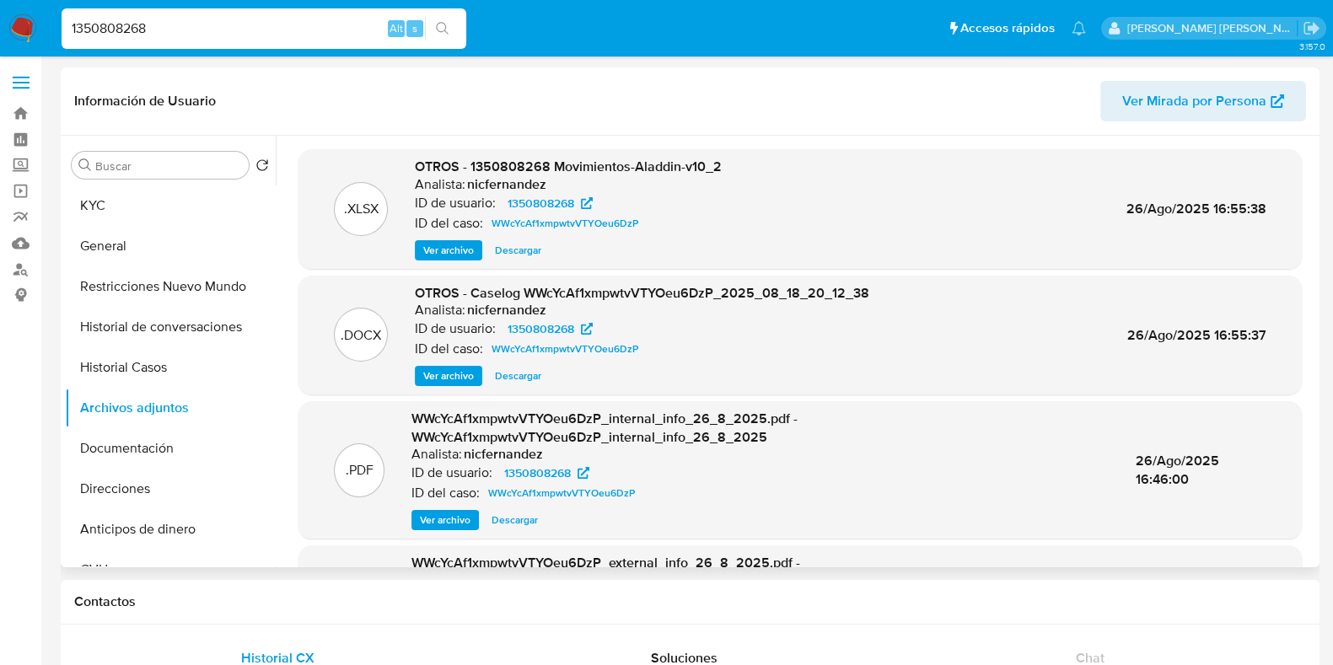
click at [459, 381] on span "Ver archivo" at bounding box center [448, 376] width 51 height 17
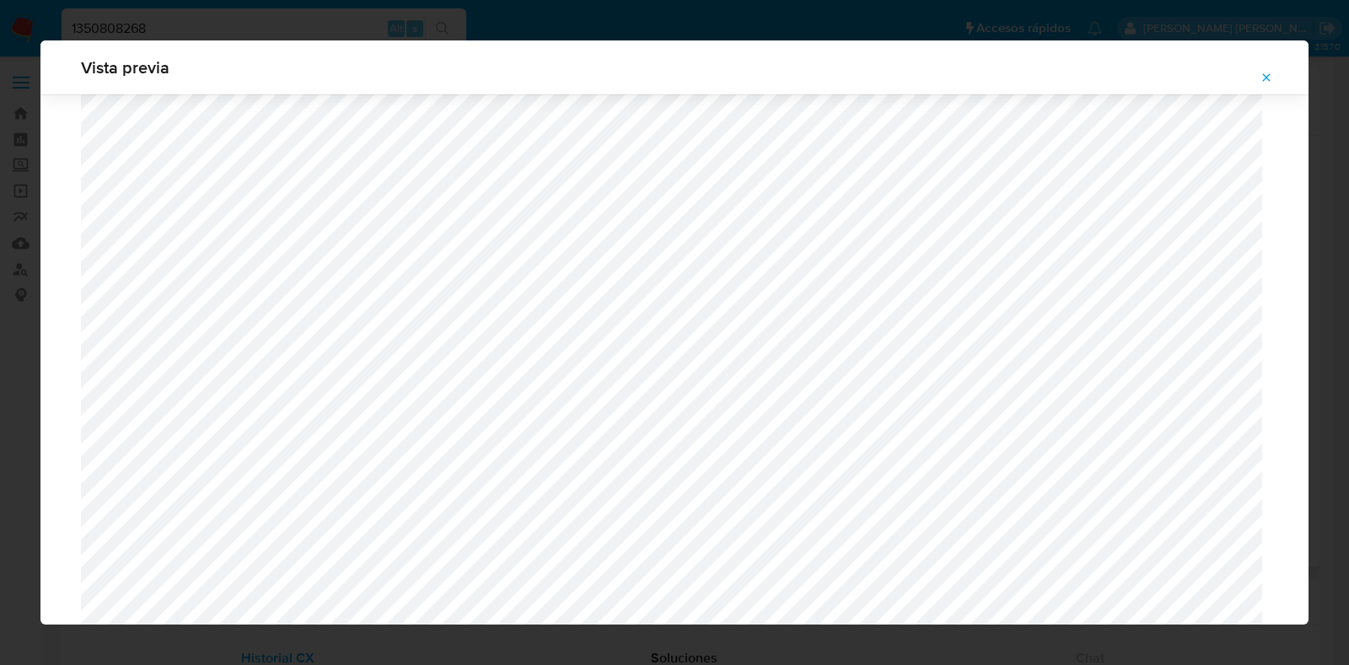
scroll to position [176, 0]
click at [1263, 69] on span "Attachment preview" at bounding box center [1266, 78] width 13 height 24
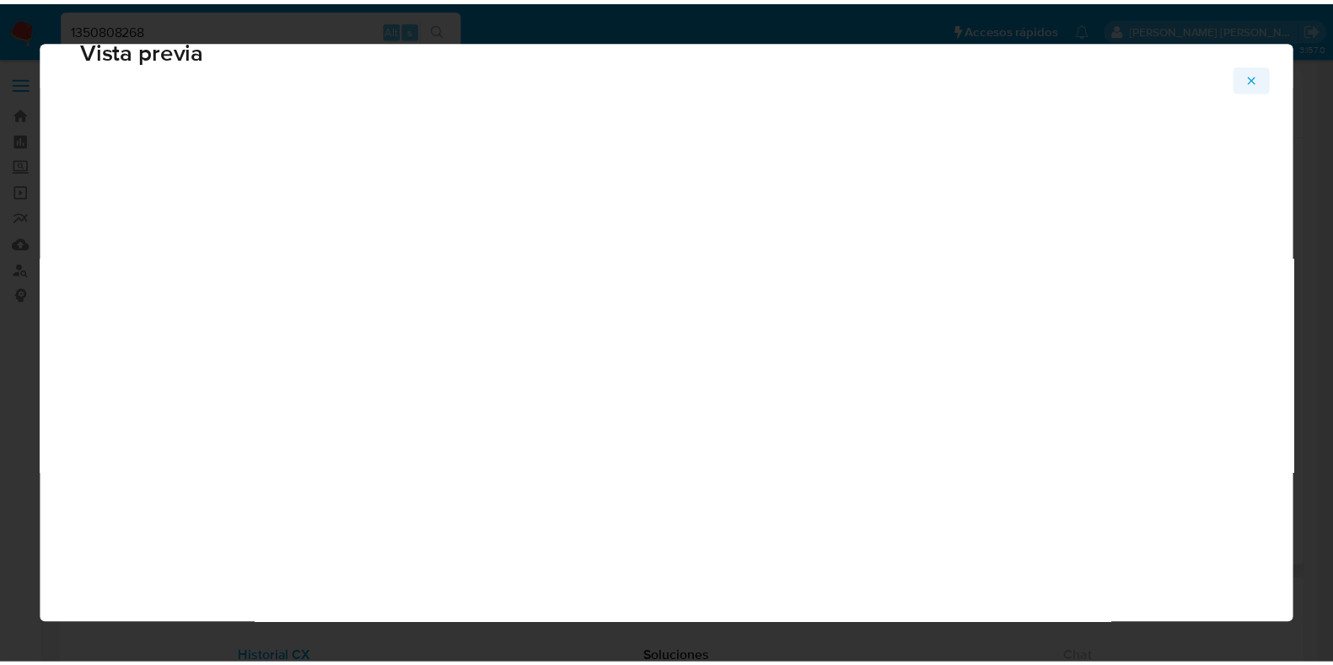
scroll to position [42, 0]
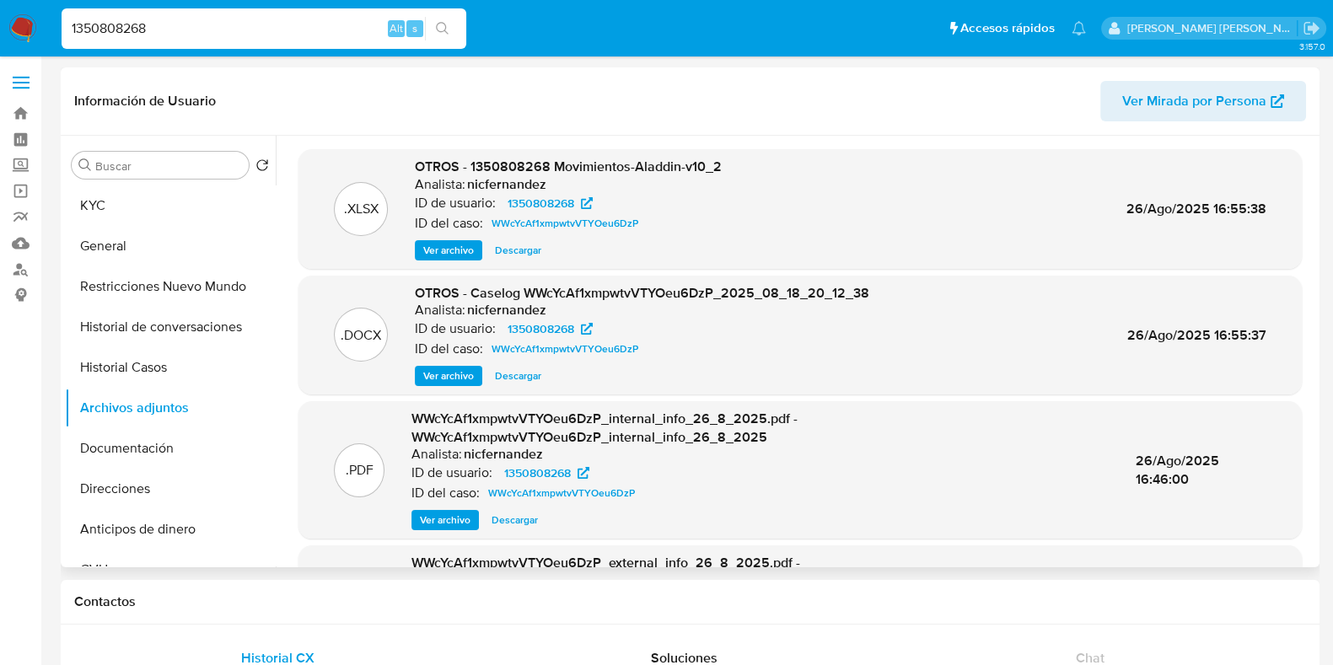
click at [514, 378] on span "Descargar" at bounding box center [518, 376] width 46 height 17
drag, startPoint x: 168, startPoint y: 26, endPoint x: 23, endPoint y: 26, distance: 145.1
click at [23, 26] on nav "Pausado Ver notificaciones 1350808268 Alt s Accesos rápidos Presiona las siguie…" at bounding box center [666, 28] width 1333 height 57
paste input "770919707"
type input "770919707"
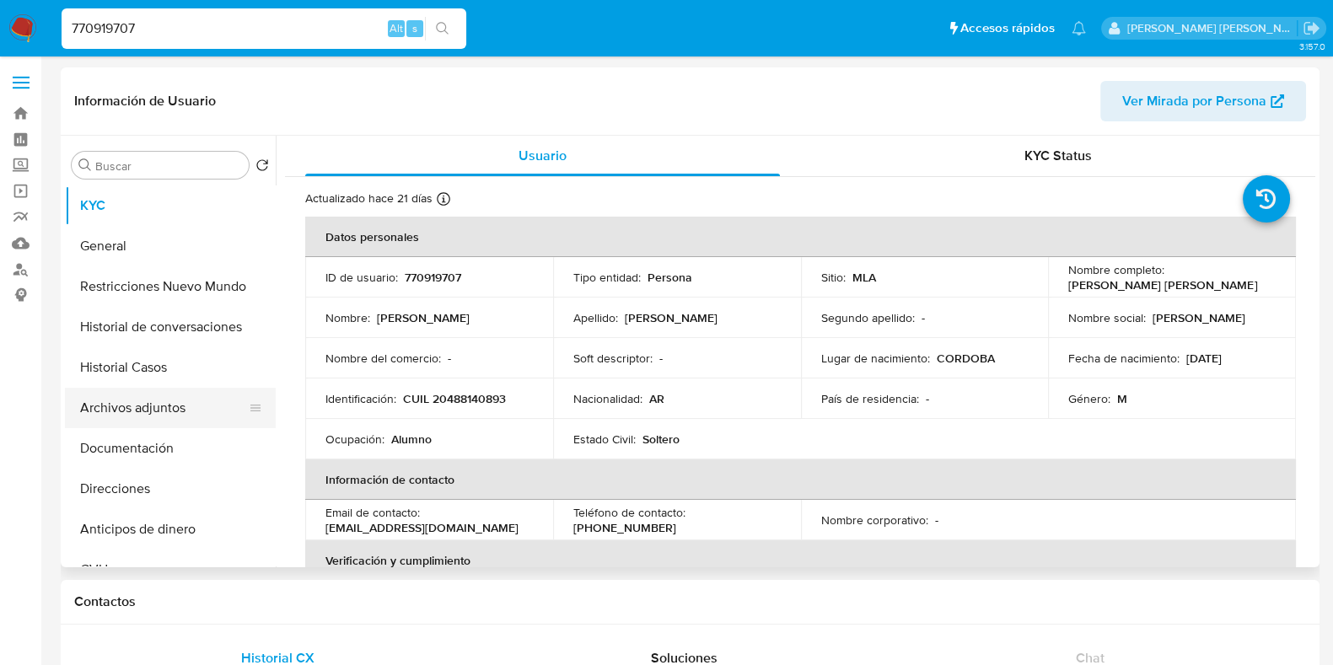
click at [173, 407] on button "Archivos adjuntos" at bounding box center [163, 408] width 197 height 40
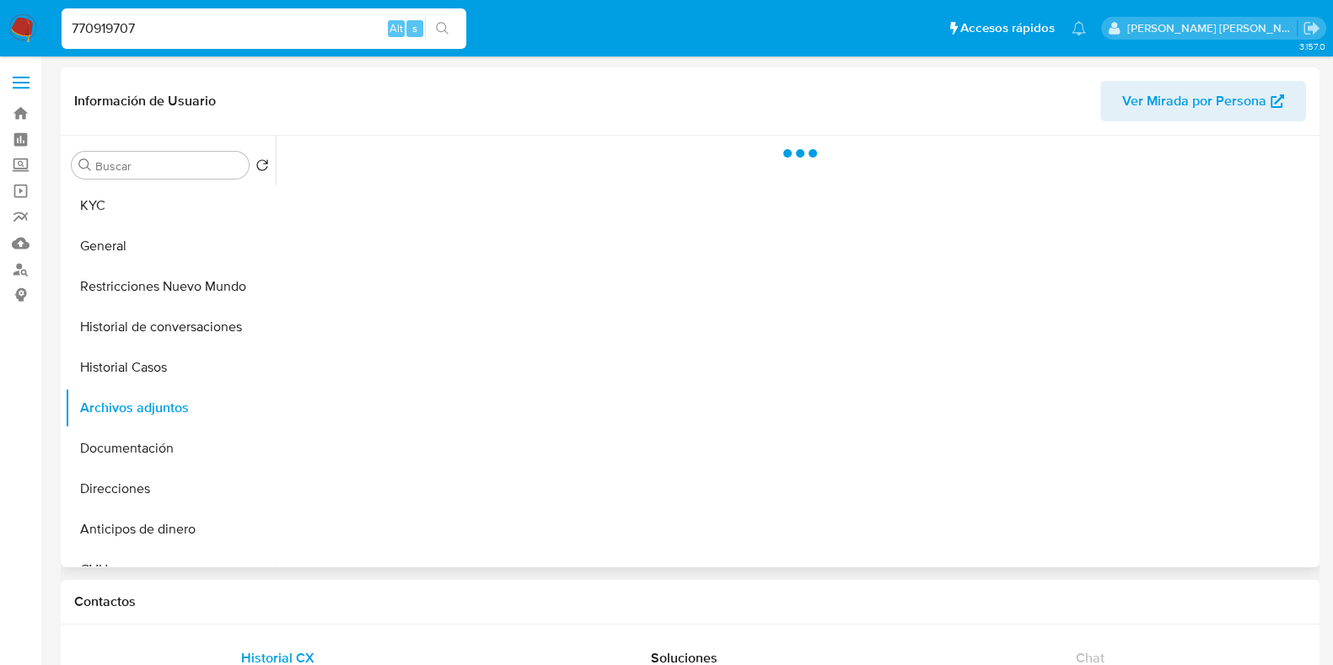
select select "10"
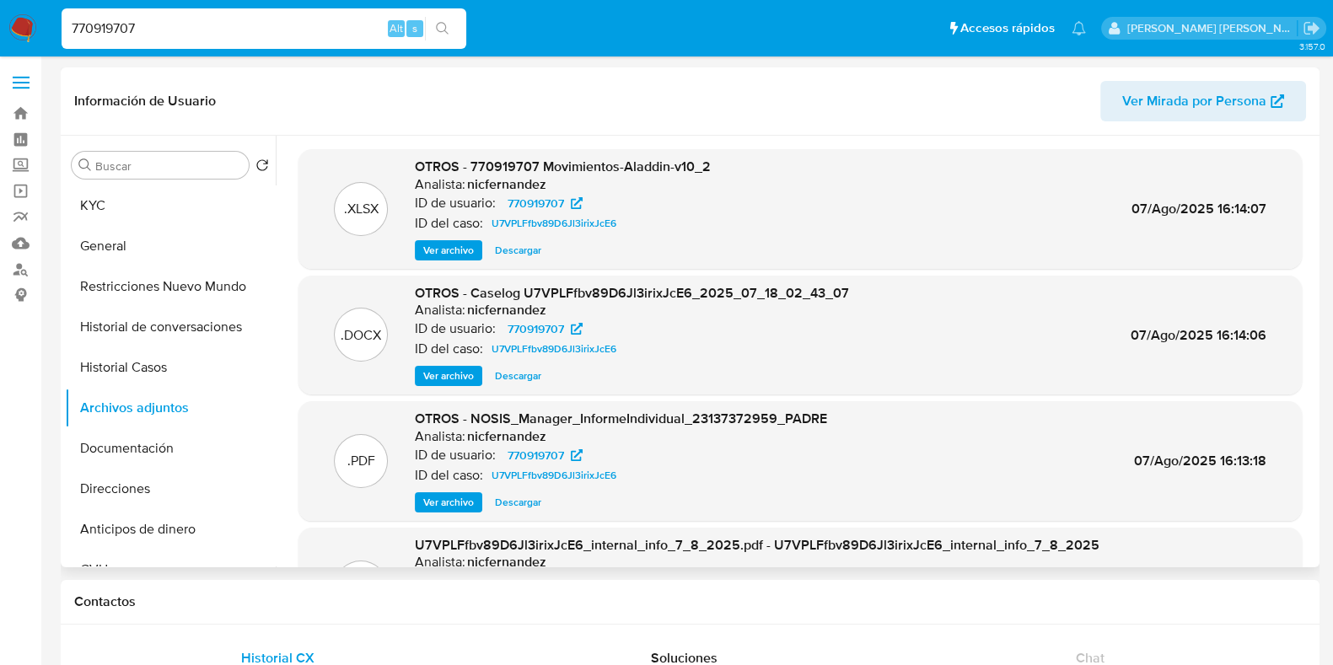
click at [527, 372] on span "Descargar" at bounding box center [518, 376] width 46 height 17
drag, startPoint x: 156, startPoint y: 30, endPoint x: 52, endPoint y: 30, distance: 103.7
click at [53, 30] on ul "Pausado Ver notificaciones 770919707 Alt s Accesos rápidos Presiona las siguien…" at bounding box center [574, 28] width 1042 height 42
paste input "226721294"
type input "2267212947"
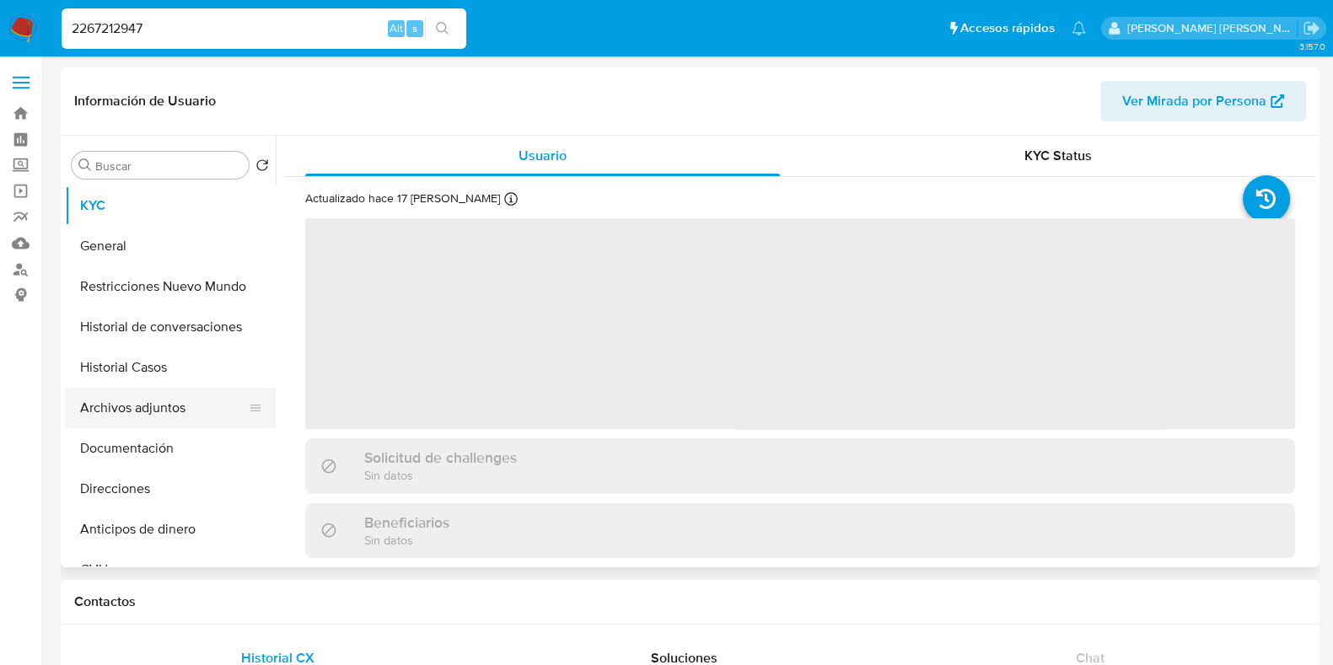
click at [178, 409] on button "Archivos adjuntos" at bounding box center [163, 408] width 197 height 40
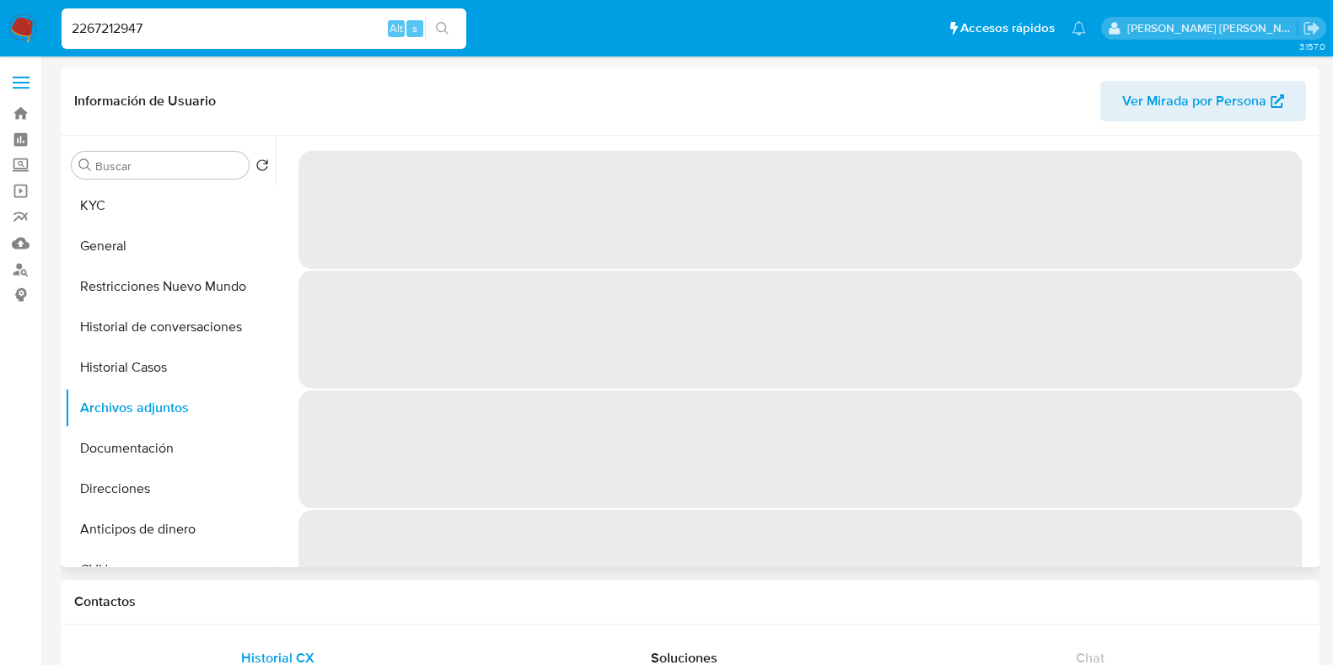
select select "10"
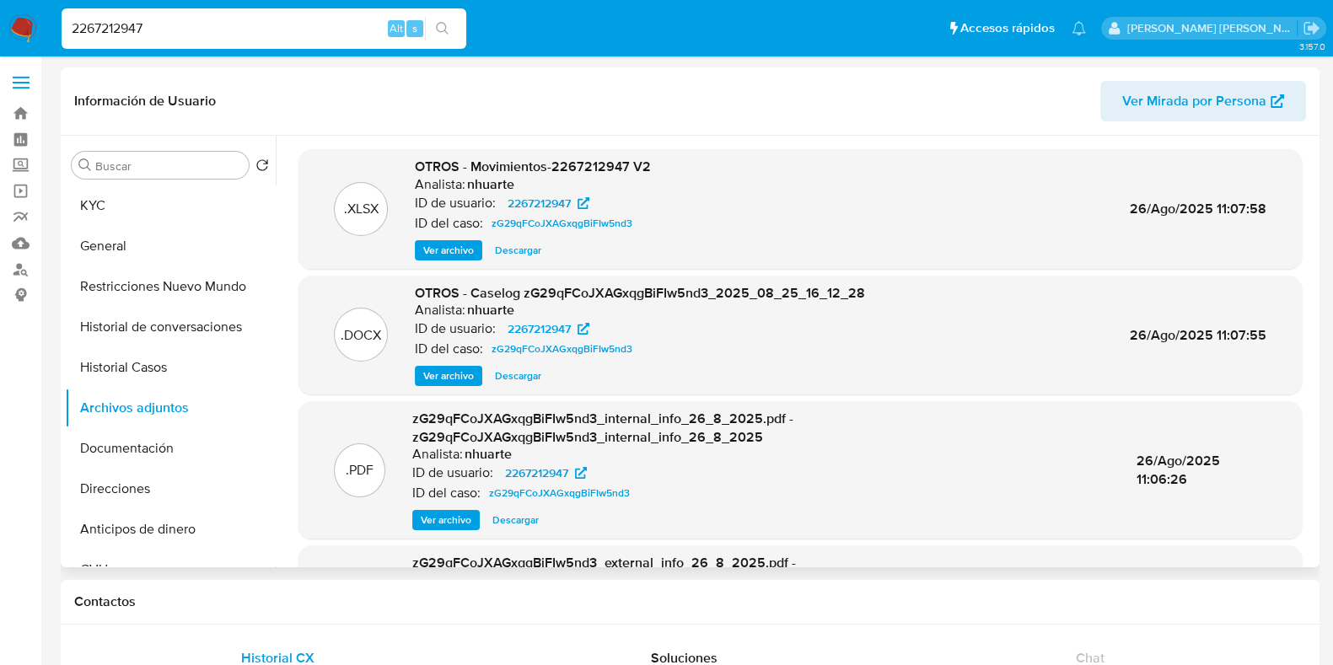
click at [520, 380] on span "Descargar" at bounding box center [518, 376] width 46 height 17
drag, startPoint x: 192, startPoint y: 27, endPoint x: 0, endPoint y: 27, distance: 192.3
click at [0, 27] on nav "Pausado Ver notificaciones 2267212947 Alt s Accesos rápidos Presiona las siguie…" at bounding box center [666, 28] width 1333 height 57
paste input "520552038"
type input "2520552038"
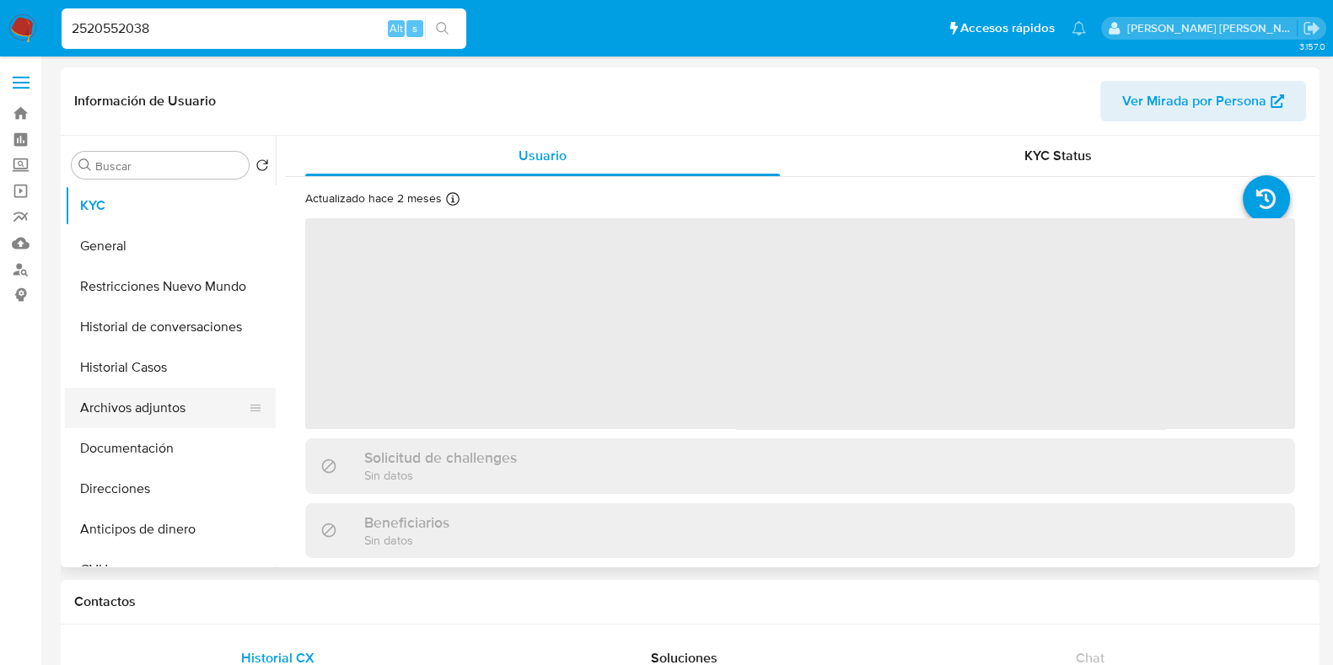
click at [143, 388] on button "Archivos adjuntos" at bounding box center [163, 408] width 197 height 40
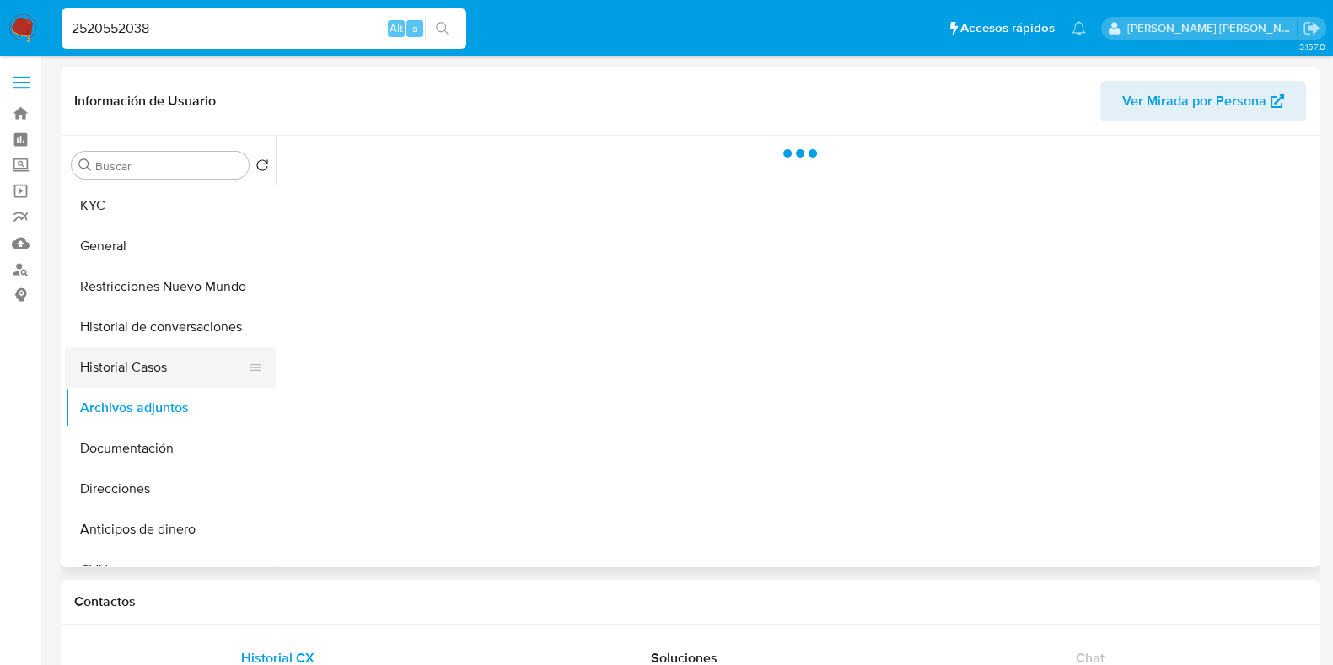
click at [148, 364] on button "Historial Casos" at bounding box center [163, 367] width 197 height 40
select select "10"
click at [208, 412] on button "Archivos adjuntos" at bounding box center [163, 408] width 197 height 40
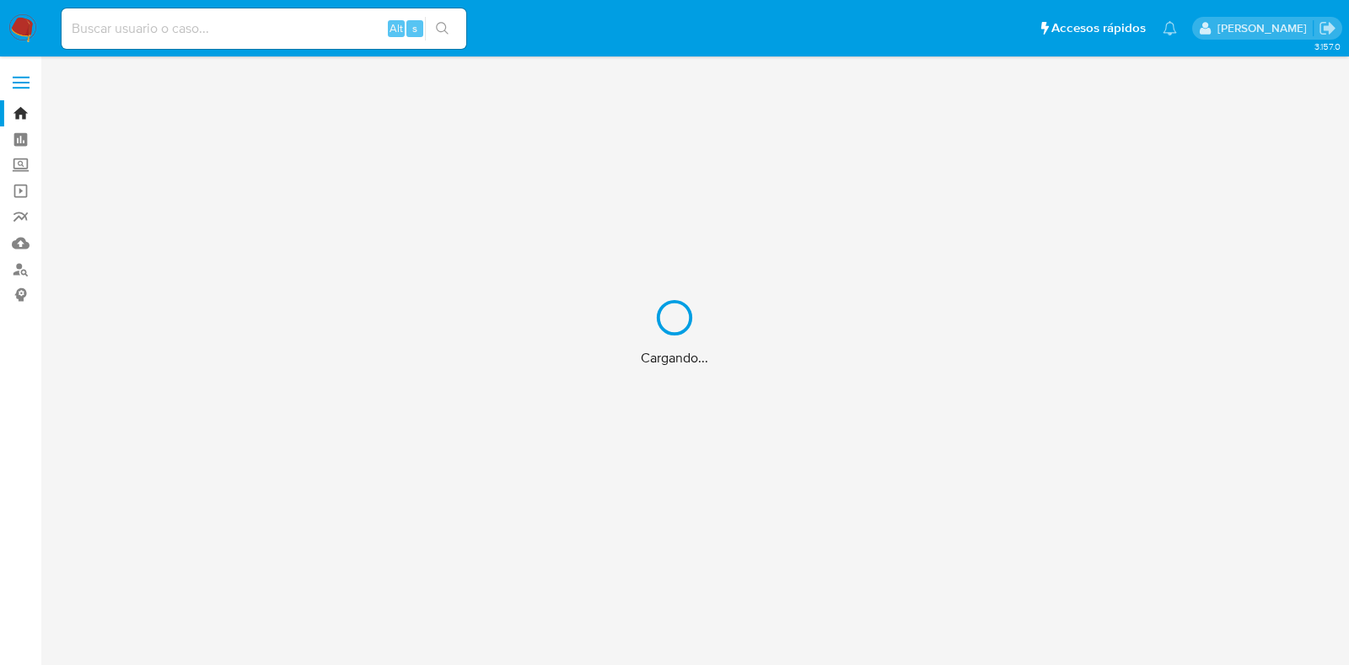
click at [250, 32] on div "Cargando..." at bounding box center [674, 332] width 1349 height 665
click at [228, 28] on div "Cargando..." at bounding box center [674, 332] width 1349 height 665
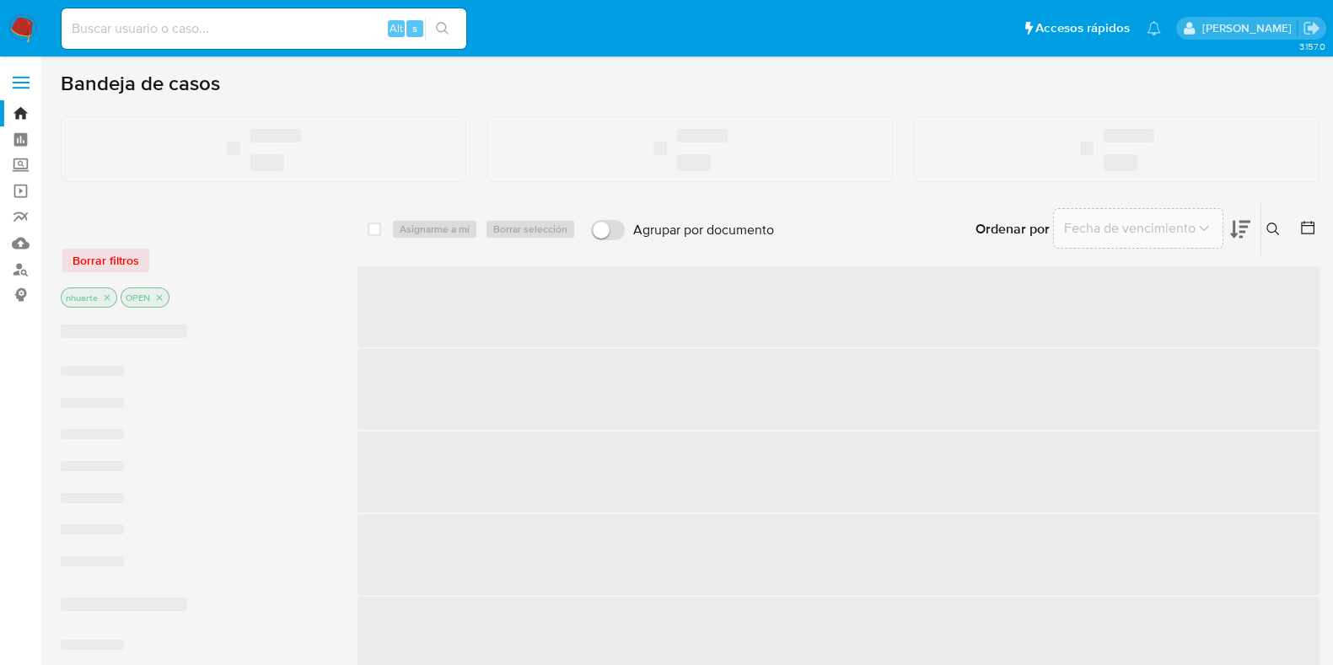
click at [191, 25] on input at bounding box center [264, 29] width 405 height 22
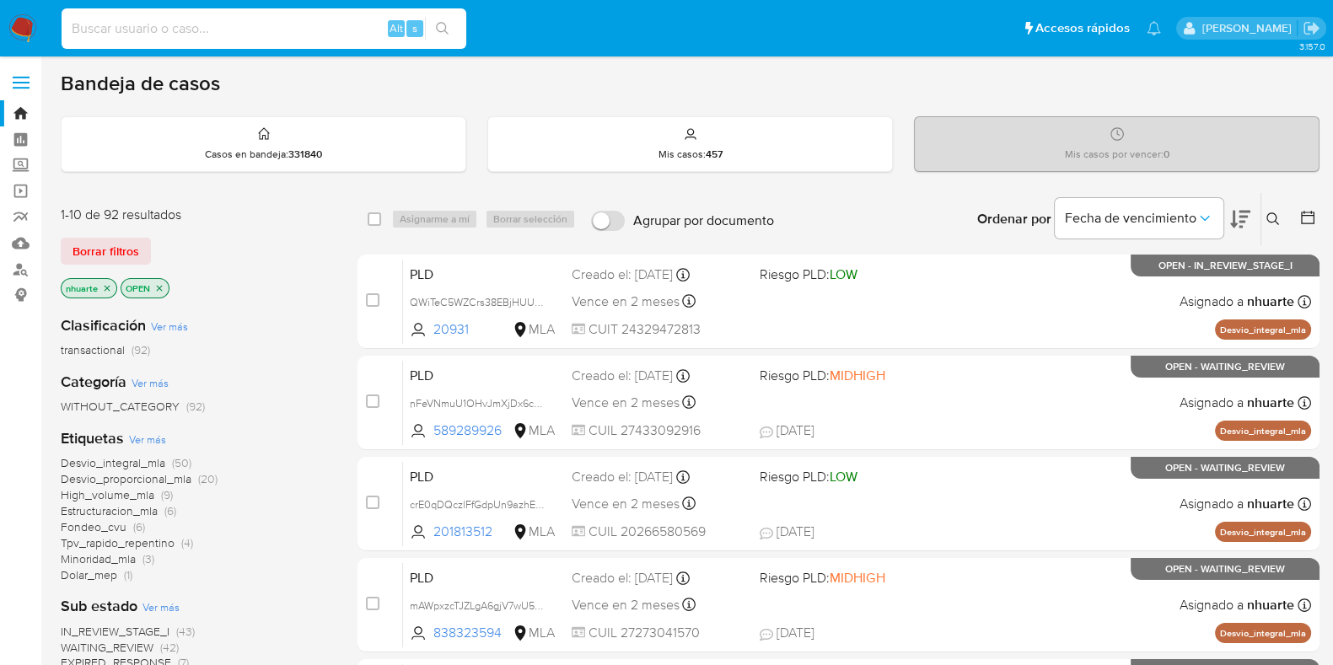
paste input "5663965"
type input "5663965"
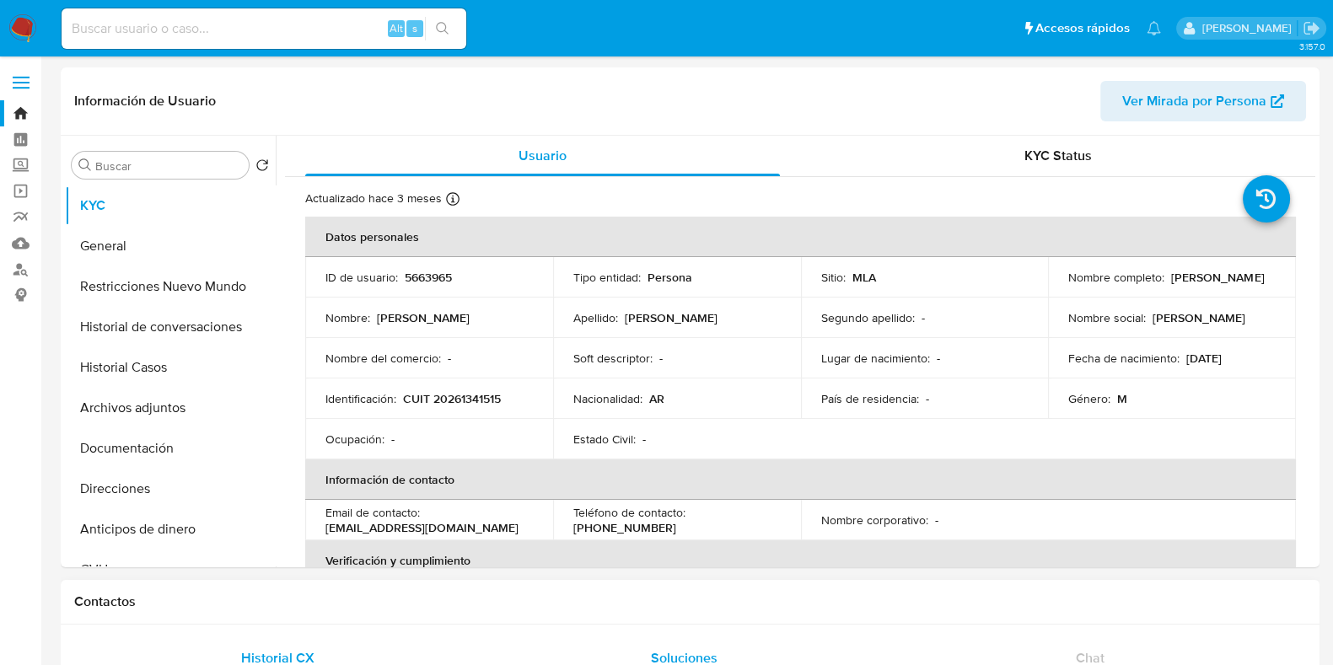
select select "10"
click at [113, 377] on button "Historial Casos" at bounding box center [163, 367] width 197 height 40
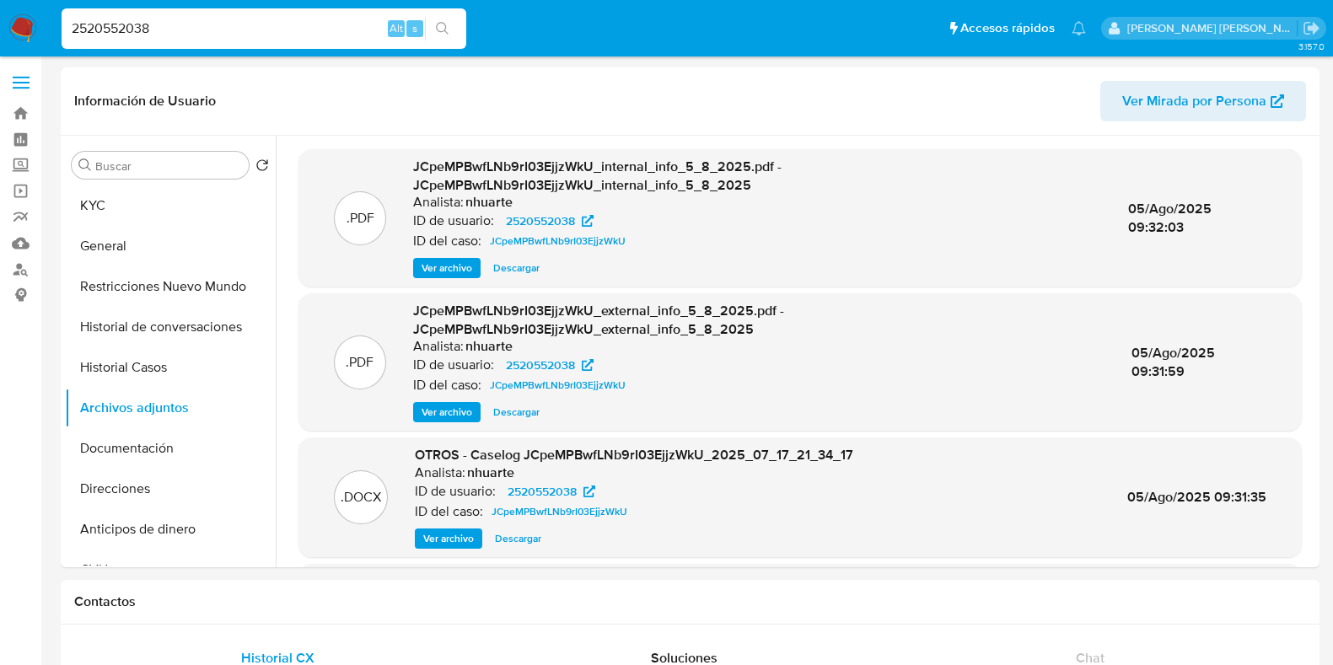
select select "10"
click at [527, 537] on span "Descargar" at bounding box center [518, 538] width 46 height 17
